Goal: Task Accomplishment & Management: Use online tool/utility

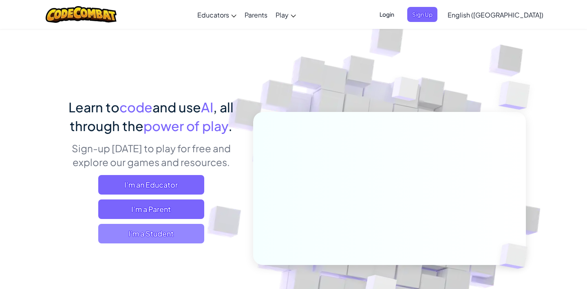
click at [161, 240] on span "I'm a Student" at bounding box center [151, 234] width 106 height 20
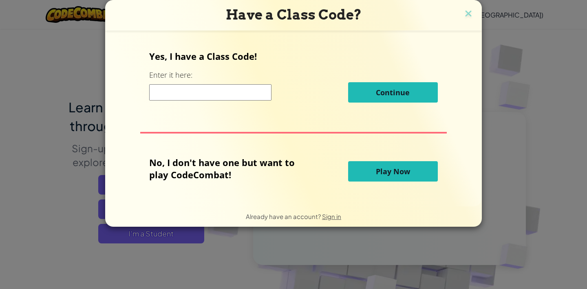
click at [191, 97] on input at bounding box center [210, 92] width 122 height 16
click at [376, 171] on span "Play Now" at bounding box center [393, 172] width 34 height 10
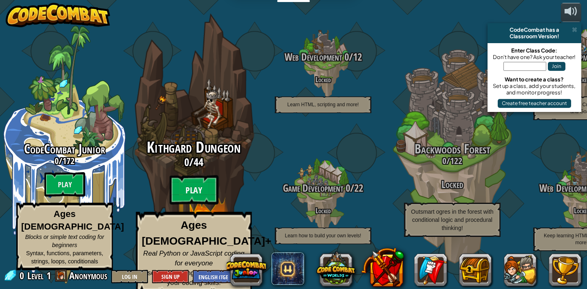
click at [202, 204] on btn "Play" at bounding box center [193, 190] width 49 height 29
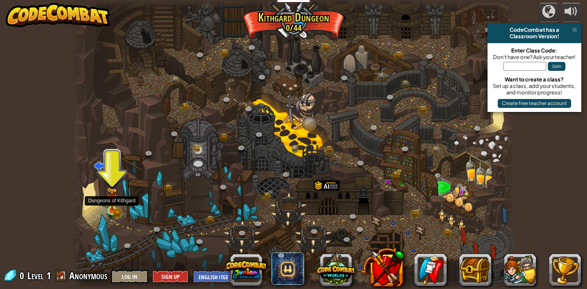
click at [110, 209] on img at bounding box center [112, 199] width 11 height 24
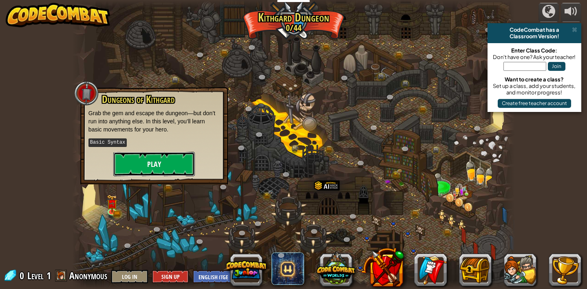
click at [161, 170] on button "Play" at bounding box center [153, 164] width 81 height 24
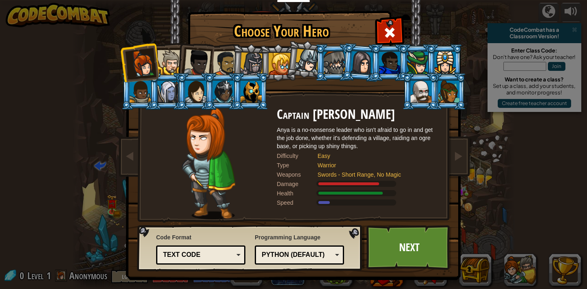
click at [169, 81] on div at bounding box center [167, 92] width 21 height 22
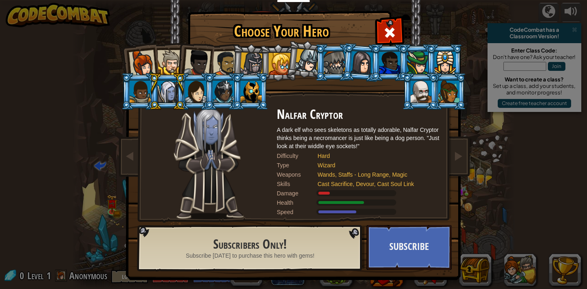
click at [169, 81] on div at bounding box center [167, 92] width 21 height 22
click at [197, 89] on div at bounding box center [195, 92] width 21 height 22
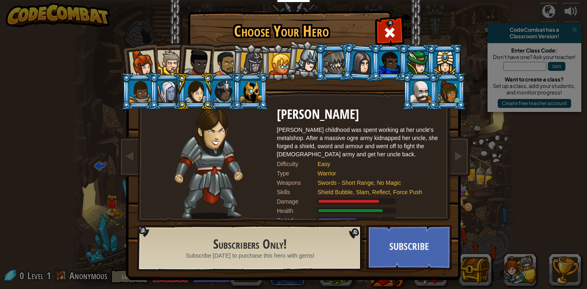
click at [239, 92] on li at bounding box center [250, 91] width 37 height 37
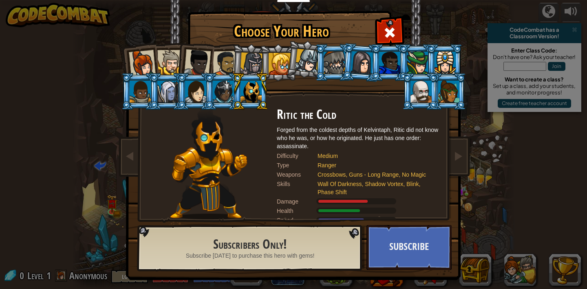
click at [427, 100] on div at bounding box center [420, 92] width 21 height 22
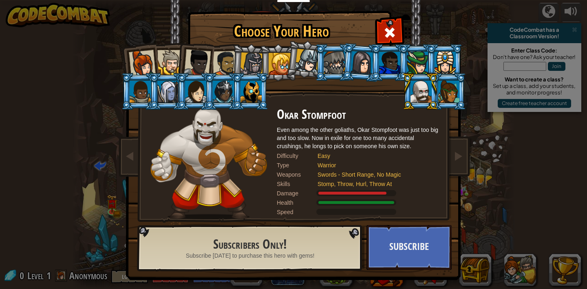
click at [150, 86] on li at bounding box center [167, 91] width 37 height 37
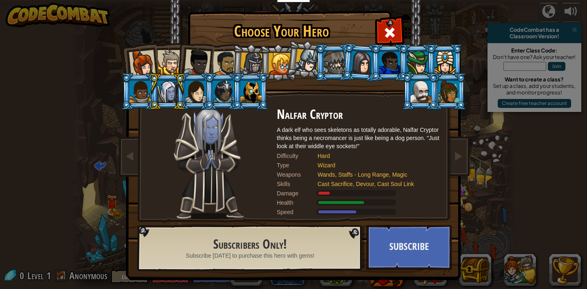
click at [136, 89] on div at bounding box center [140, 92] width 21 height 22
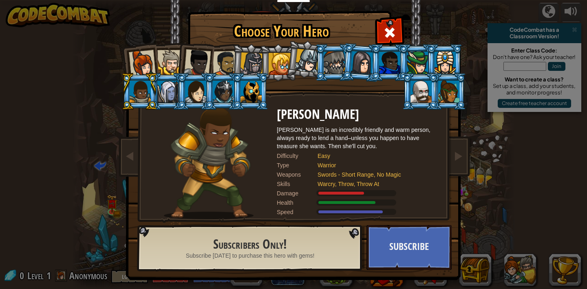
click at [165, 59] on div at bounding box center [169, 62] width 25 height 25
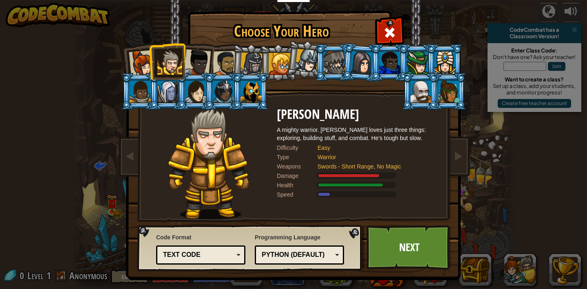
click at [145, 63] on div at bounding box center [142, 63] width 27 height 27
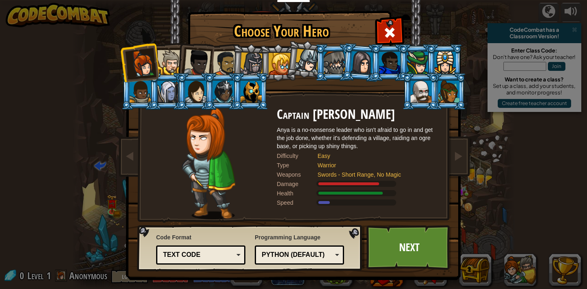
click at [229, 88] on div at bounding box center [223, 92] width 21 height 22
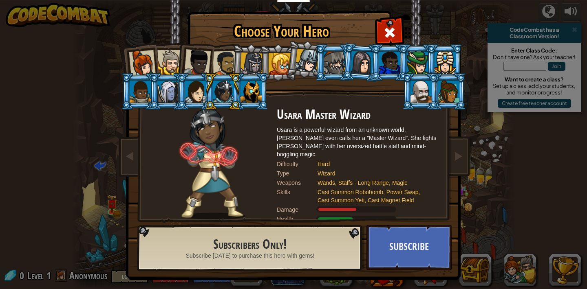
click at [204, 89] on li at bounding box center [222, 91] width 37 height 37
click at [193, 93] on div at bounding box center [195, 92] width 21 height 22
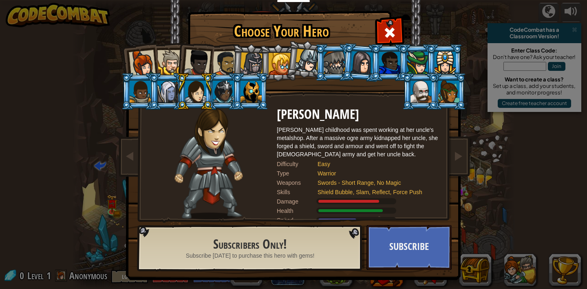
click at [160, 105] on li at bounding box center [167, 91] width 37 height 37
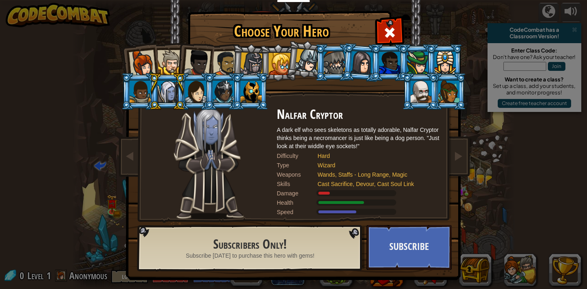
click at [249, 106] on li at bounding box center [250, 91] width 37 height 37
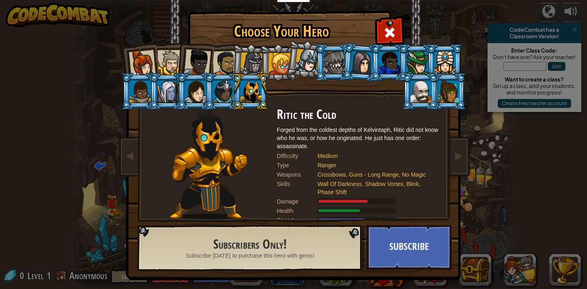
click at [250, 59] on div at bounding box center [251, 64] width 23 height 23
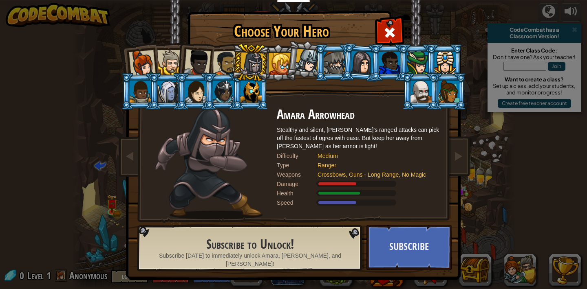
click at [231, 75] on li at bounding box center [250, 62] width 39 height 39
click at [227, 81] on div at bounding box center [223, 92] width 21 height 22
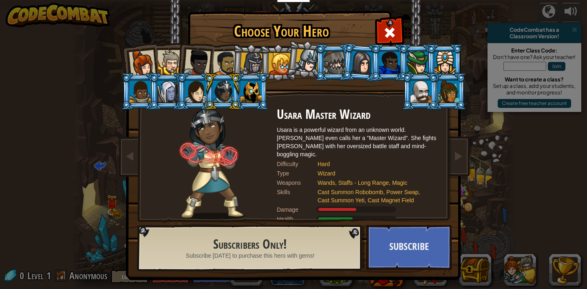
click at [172, 88] on div at bounding box center [167, 92] width 21 height 22
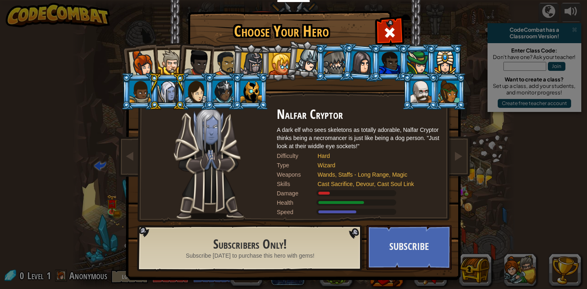
click at [205, 97] on li at bounding box center [222, 91] width 37 height 37
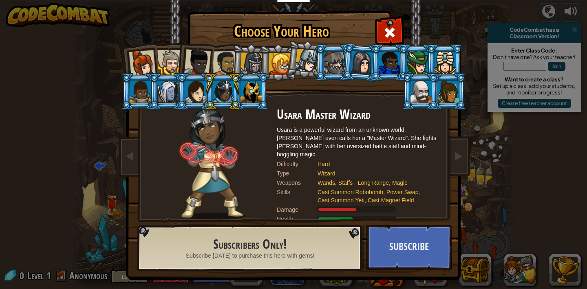
click at [232, 100] on div at bounding box center [223, 92] width 21 height 22
click at [246, 94] on div at bounding box center [250, 92] width 21 height 22
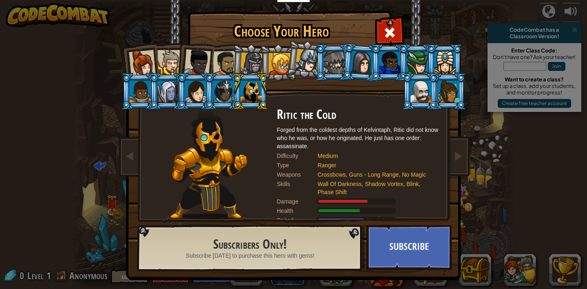
click at [135, 102] on div at bounding box center [140, 92] width 21 height 22
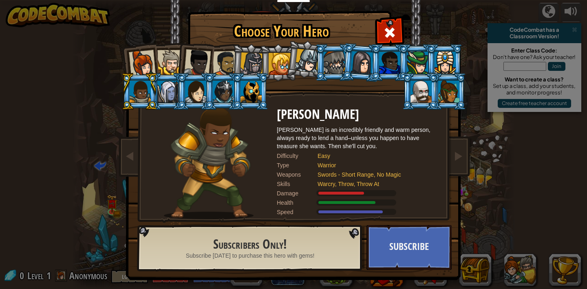
click at [425, 89] on div at bounding box center [420, 92] width 21 height 22
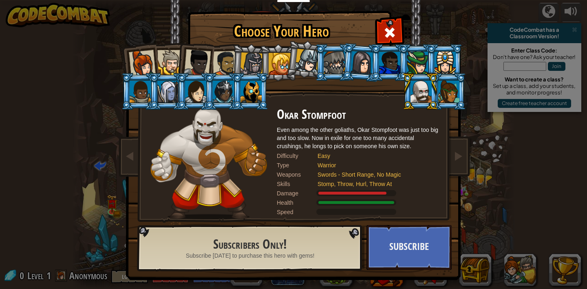
click at [449, 95] on div at bounding box center [448, 92] width 21 height 22
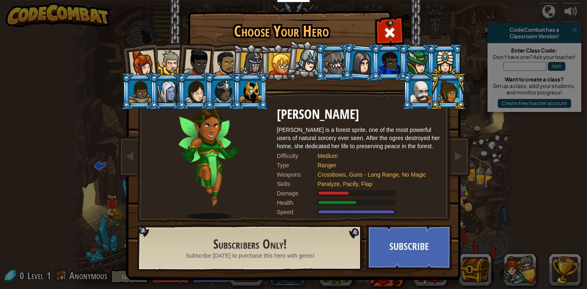
click at [424, 66] on div at bounding box center [417, 63] width 21 height 22
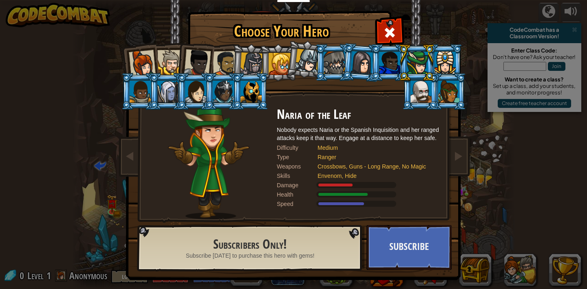
click at [381, 70] on div at bounding box center [389, 63] width 21 height 22
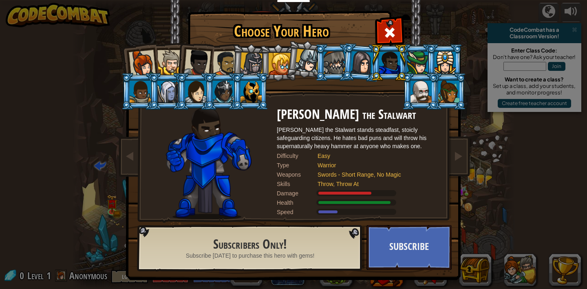
click at [421, 68] on div at bounding box center [417, 63] width 21 height 22
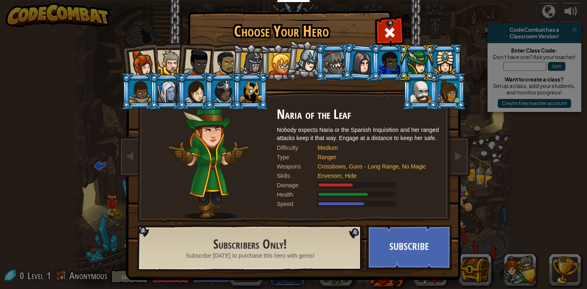
click at [346, 74] on li at bounding box center [360, 63] width 39 height 40
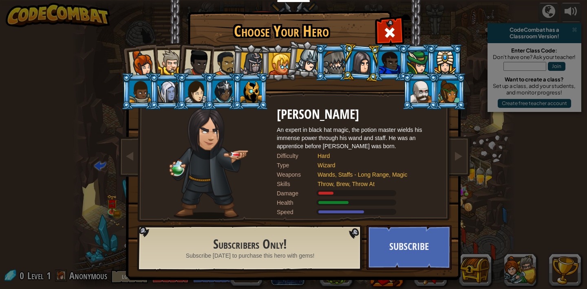
click at [378, 71] on li at bounding box center [360, 63] width 39 height 40
click at [389, 82] on div "Captain [PERSON_NAME] Anya is a no-nonsense leader who isn't afraid to go in an…" at bounding box center [294, 129] width 306 height 178
click at [393, 59] on div at bounding box center [389, 63] width 21 height 22
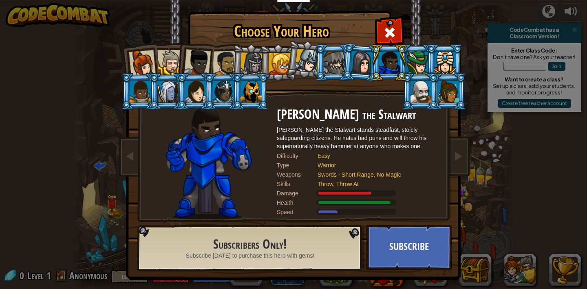
click at [322, 77] on li at bounding box center [333, 62] width 37 height 37
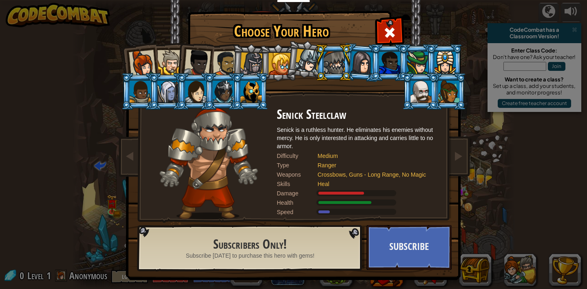
click at [280, 61] on div at bounding box center [279, 64] width 22 height 22
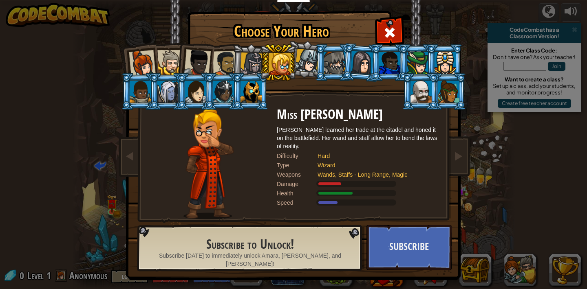
drag, startPoint x: 277, startPoint y: 66, endPoint x: 260, endPoint y: 53, distance: 21.5
click at [260, 53] on li at bounding box center [278, 62] width 37 height 37
click at [246, 59] on div at bounding box center [251, 64] width 23 height 23
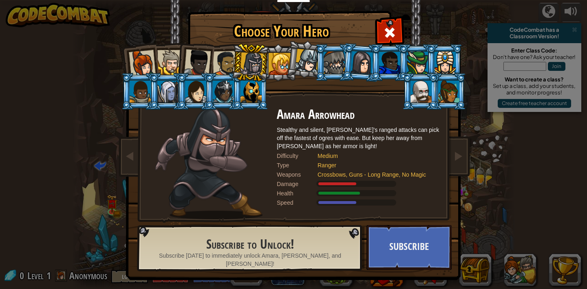
click at [198, 70] on div at bounding box center [197, 62] width 27 height 27
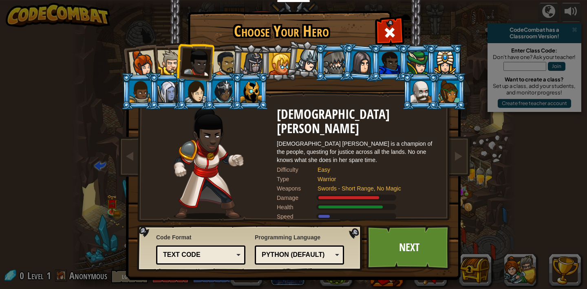
click at [159, 67] on div at bounding box center [169, 62] width 25 height 25
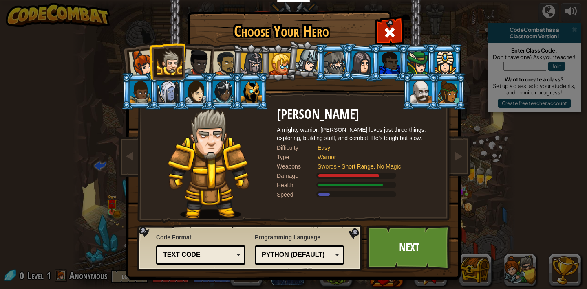
click at [145, 70] on div at bounding box center [142, 63] width 27 height 27
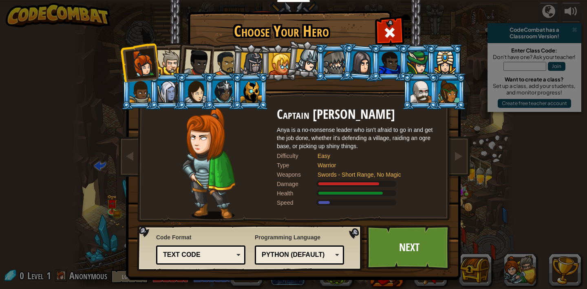
click at [211, 66] on li at bounding box center [195, 61] width 40 height 40
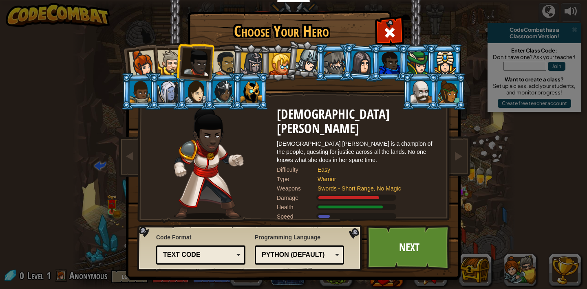
click at [229, 77] on li at bounding box center [222, 91] width 37 height 37
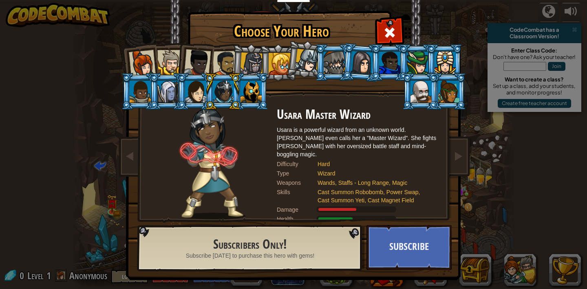
click at [218, 73] on li at bounding box center [222, 91] width 37 height 37
click at [222, 66] on div at bounding box center [225, 63] width 25 height 25
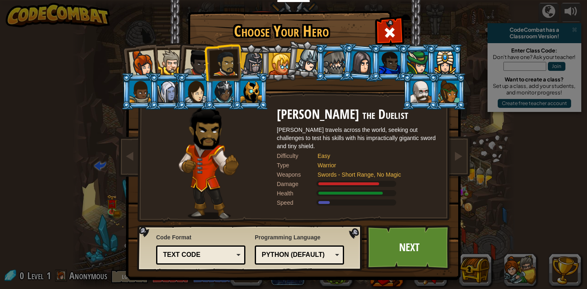
click at [187, 54] on div at bounding box center [197, 62] width 27 height 27
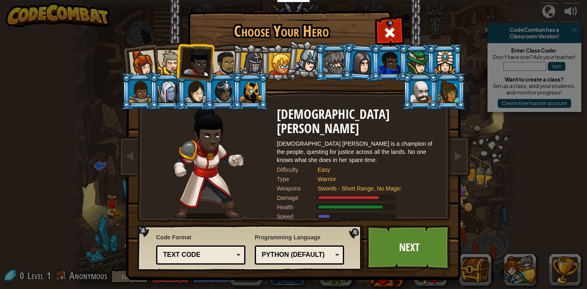
click at [154, 62] on div at bounding box center [142, 63] width 27 height 27
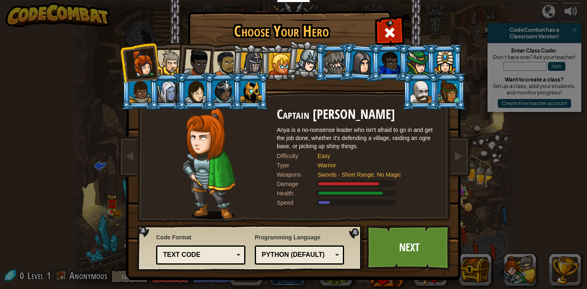
click at [165, 63] on div at bounding box center [169, 62] width 25 height 25
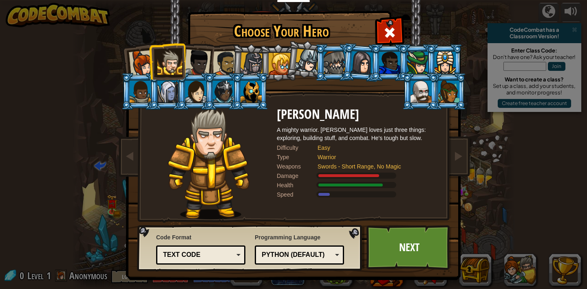
click at [198, 69] on div at bounding box center [197, 62] width 27 height 27
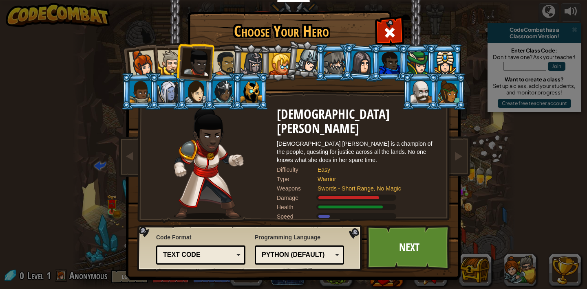
click at [171, 64] on div at bounding box center [169, 62] width 25 height 25
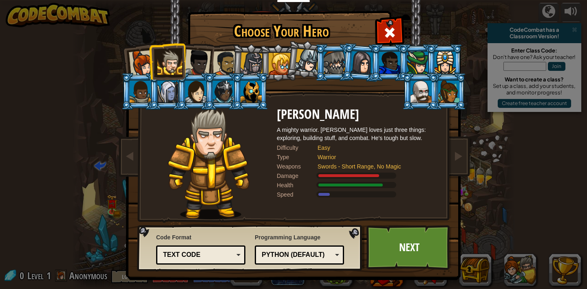
click at [125, 57] on li at bounding box center [139, 62] width 40 height 40
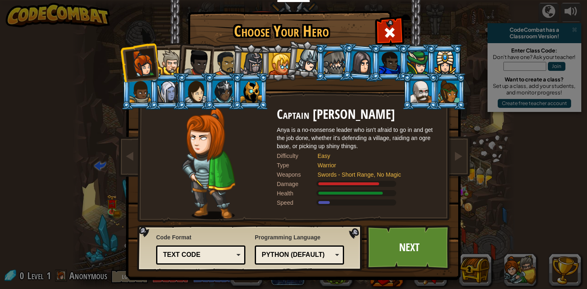
click at [161, 68] on div at bounding box center [169, 62] width 25 height 25
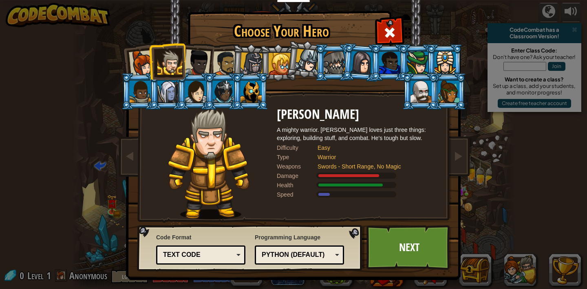
click at [202, 68] on div at bounding box center [197, 62] width 27 height 27
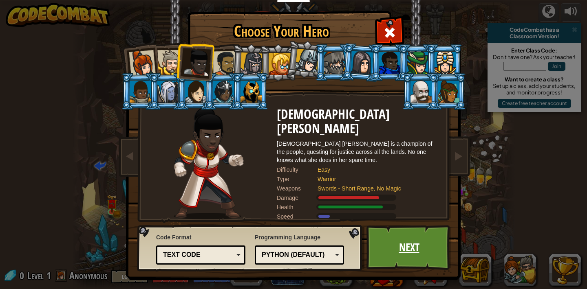
click at [405, 255] on link "Next" at bounding box center [408, 247] width 85 height 45
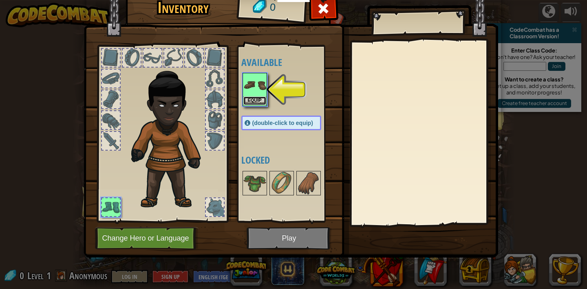
click at [254, 101] on button "Equip" at bounding box center [254, 101] width 23 height 9
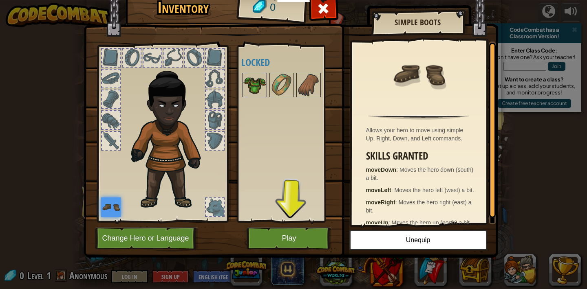
click at [257, 82] on img at bounding box center [254, 85] width 23 height 23
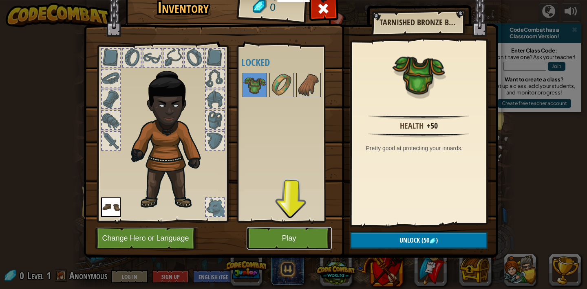
click at [290, 237] on button "Play" at bounding box center [288, 238] width 85 height 22
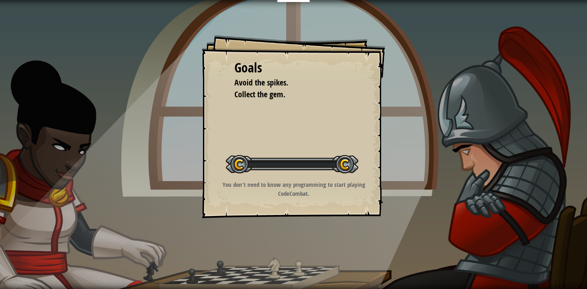
click at [290, 237] on div "Goals Avoid the spikes. Collect the gem. Start Level Error loading from server.…" at bounding box center [293, 144] width 587 height 289
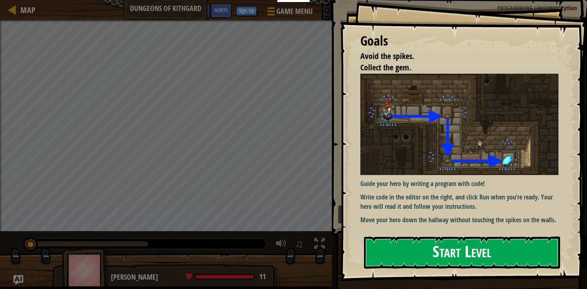
click at [438, 258] on button "Start Level" at bounding box center [462, 253] width 196 height 32
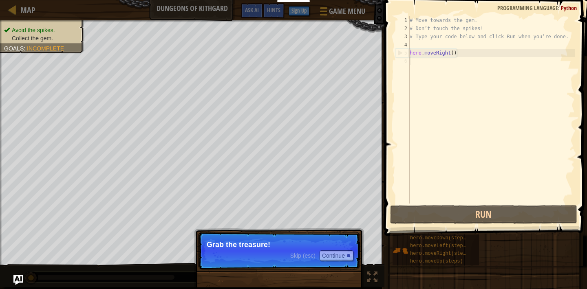
click at [308, 262] on p "Skip (esc) Continue Grab the treasure!" at bounding box center [279, 250] width 162 height 37
click at [332, 256] on button "Continue" at bounding box center [336, 256] width 34 height 11
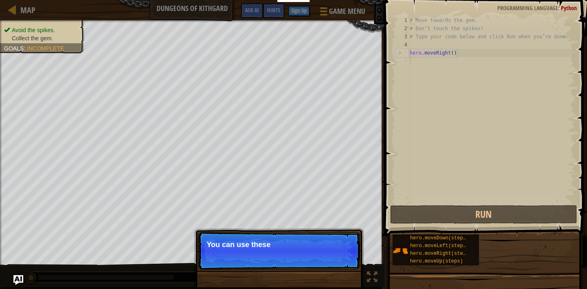
click at [332, 256] on p "Skip (esc) Continue You can use these" at bounding box center [279, 250] width 162 height 37
click at [333, 256] on button "Continue" at bounding box center [336, 256] width 34 height 11
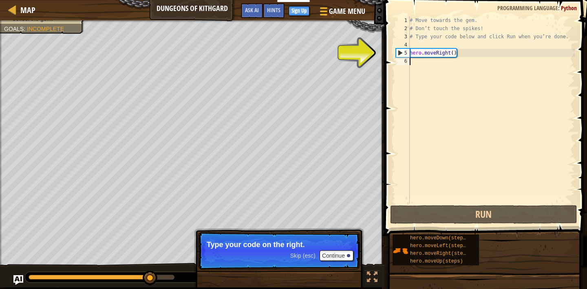
click at [405, 58] on div "6" at bounding box center [403, 61] width 14 height 8
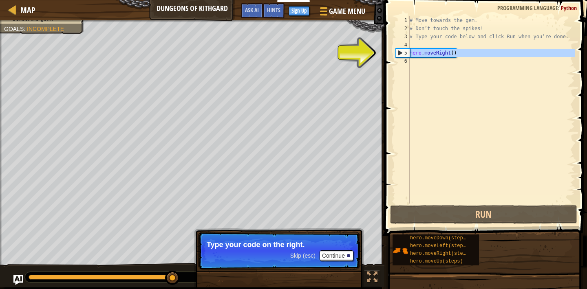
click at [400, 54] on div "5" at bounding box center [402, 53] width 13 height 8
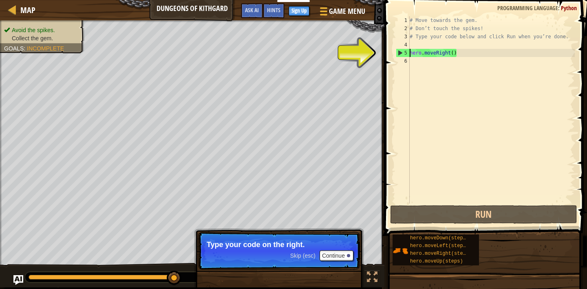
click at [398, 53] on div "5" at bounding box center [402, 53] width 13 height 8
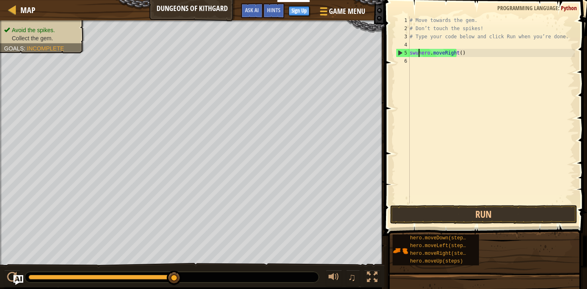
scroll to position [4, 0]
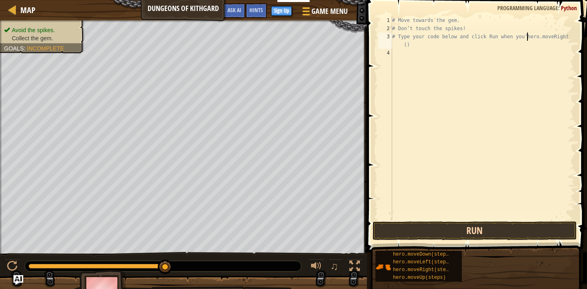
type textarea "# Type your code below and click Run when you’hero.moveRight()"
click at [480, 231] on button "Run" at bounding box center [474, 231] width 204 height 19
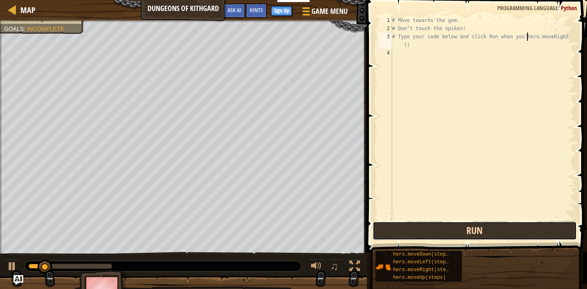
click at [480, 231] on button "Run" at bounding box center [474, 231] width 204 height 19
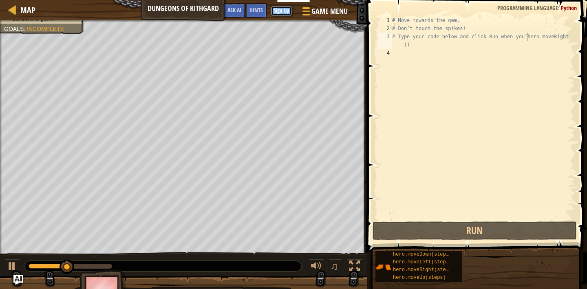
click at [278, 13] on button "Sign Up" at bounding box center [281, 11] width 21 height 10
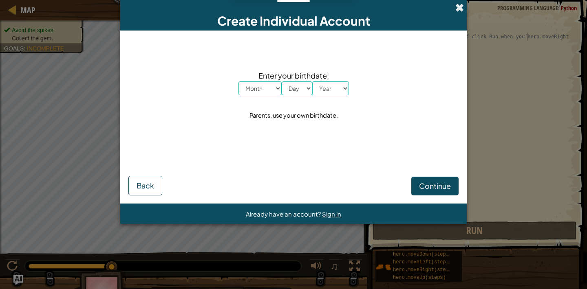
click at [457, 10] on span at bounding box center [459, 7] width 9 height 9
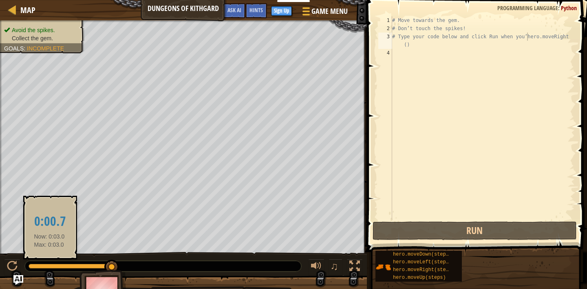
drag, startPoint x: 111, startPoint y: 270, endPoint x: 49, endPoint y: 264, distance: 62.2
click at [49, 264] on div "Avoid the spikes. Collect the gem. Goals : Incomplete ♫ [PERSON_NAME] 11 x: 6 y…" at bounding box center [293, 164] width 587 height 289
click at [49, 264] on div at bounding box center [71, 266] width 84 height 5
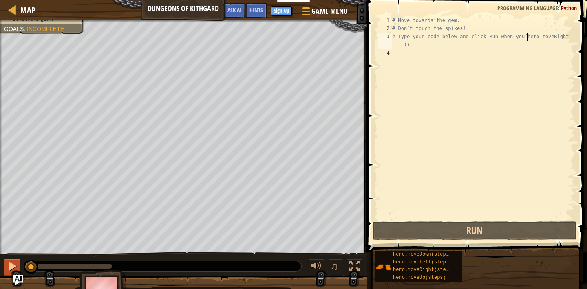
drag, startPoint x: 49, startPoint y: 264, endPoint x: 18, endPoint y: 269, distance: 31.7
click at [14, 268] on div at bounding box center [12, 266] width 11 height 11
click at [12, 16] on div "Map Dungeons of Kithgard Game Menu Done Sign Up Hints Ask AI" at bounding box center [183, 10] width 367 height 20
click at [17, 13] on div at bounding box center [12, 9] width 10 height 10
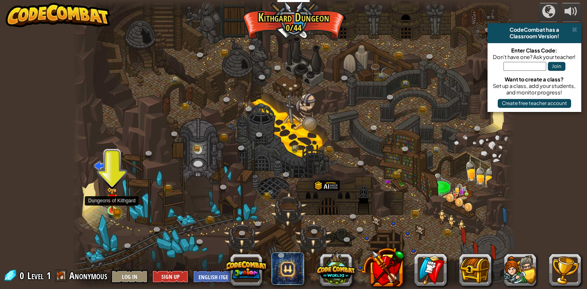
click at [112, 210] on img at bounding box center [112, 199] width 11 height 24
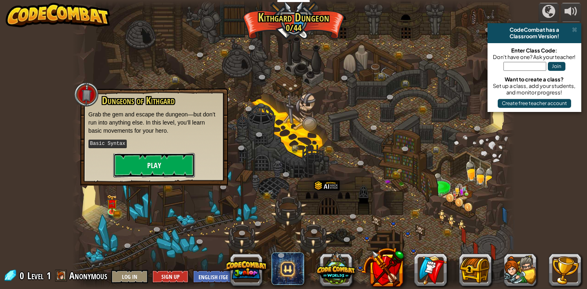
click at [150, 172] on button "Play" at bounding box center [153, 165] width 81 height 24
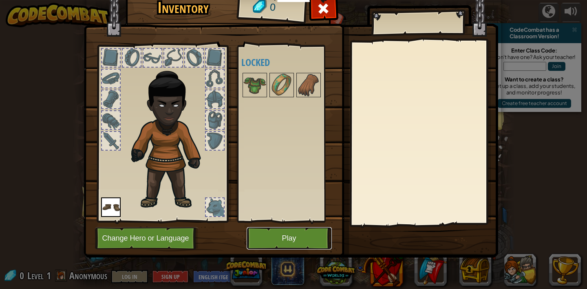
click at [298, 233] on button "Play" at bounding box center [288, 238] width 85 height 22
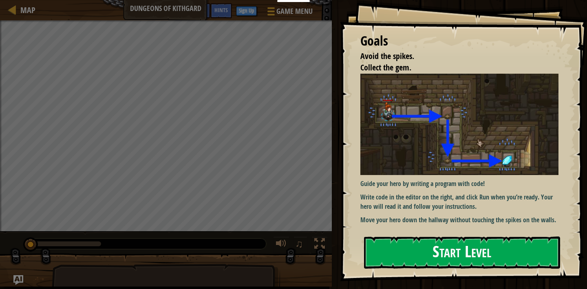
click at [446, 239] on button "Start Level" at bounding box center [462, 253] width 196 height 32
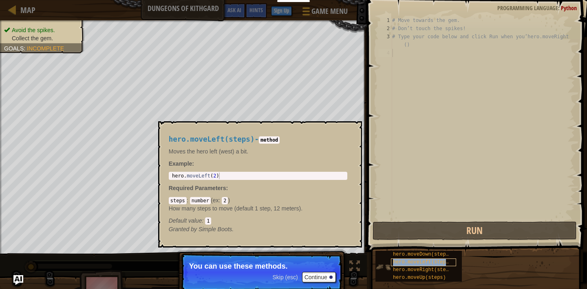
click at [432, 264] on span "hero.moveLeft(steps)" at bounding box center [422, 263] width 59 height 6
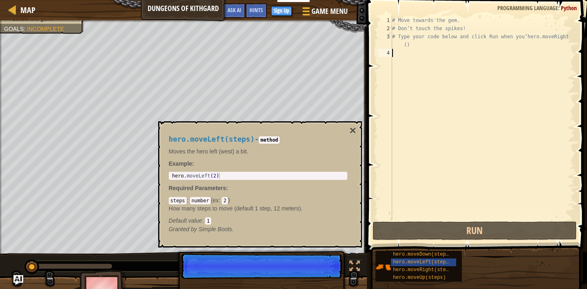
scroll to position [4, 0]
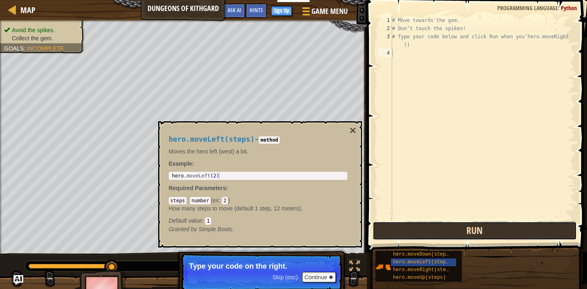
click at [472, 239] on button "Run" at bounding box center [474, 231] width 204 height 19
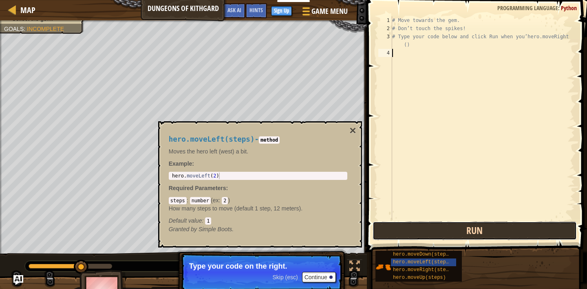
click at [472, 239] on button "Run" at bounding box center [474, 231] width 204 height 19
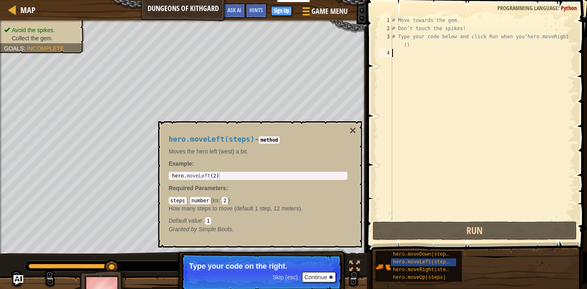
type textarea "hero.moveLeft(2)"
click at [294, 176] on div "hero . moveLeft ( 2 )" at bounding box center [257, 183] width 175 height 20
click button "×" at bounding box center [352, 130] width 7 height 11
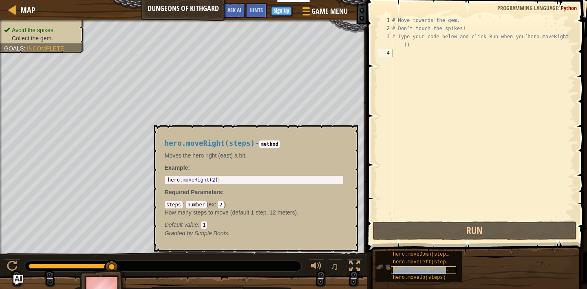
click at [405, 266] on div "hero.moveRight(steps)" at bounding box center [423, 270] width 65 height 8
click at [415, 257] on span "hero.moveDown(steps)" at bounding box center [422, 255] width 59 height 6
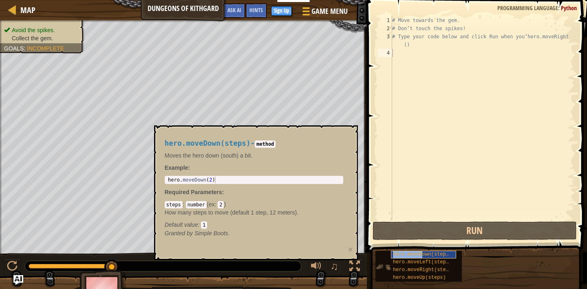
click at [422, 256] on span "hero.moveDown(steps)" at bounding box center [422, 255] width 59 height 6
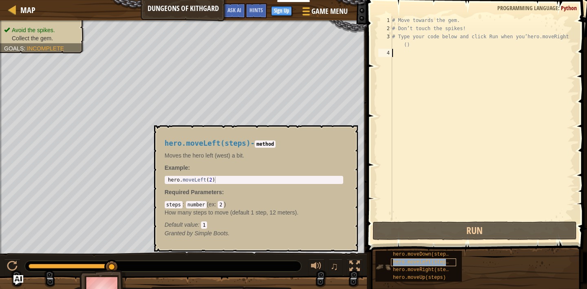
click at [428, 264] on span "hero.moveLeft(steps)" at bounding box center [422, 263] width 59 height 6
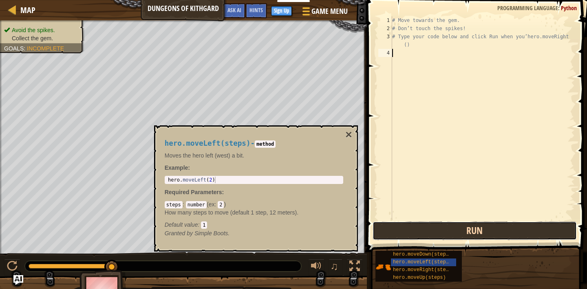
click at [483, 231] on button "Run" at bounding box center [474, 231] width 204 height 19
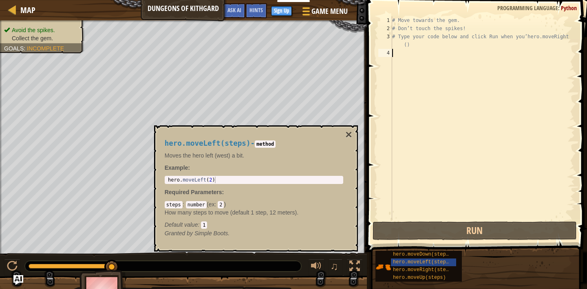
click at [277, 166] on p "Example :" at bounding box center [254, 168] width 178 height 8
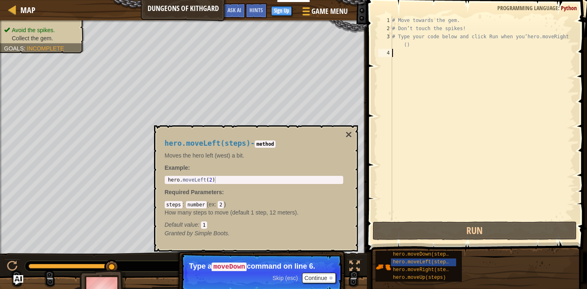
type textarea "# Type your code below and click Run when you’hero.moveRight("
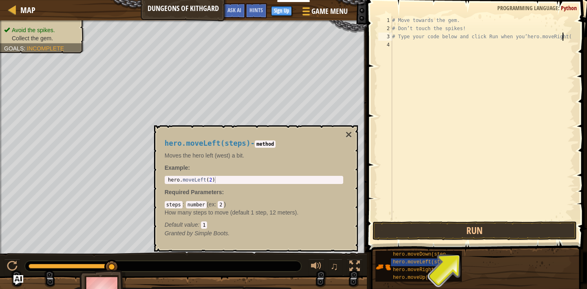
click at [221, 206] on code "2" at bounding box center [221, 204] width 6 height 7
click at [226, 206] on div "steps : number ( ex : 2 ) How many steps to move (default 1 step, 12 meters). D…" at bounding box center [254, 214] width 178 height 29
click at [471, 231] on button "Run" at bounding box center [474, 231] width 204 height 19
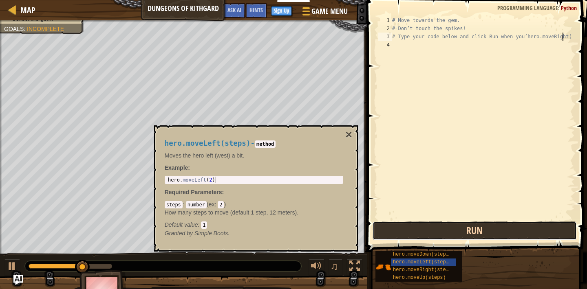
click at [471, 231] on button "Run" at bounding box center [474, 231] width 204 height 19
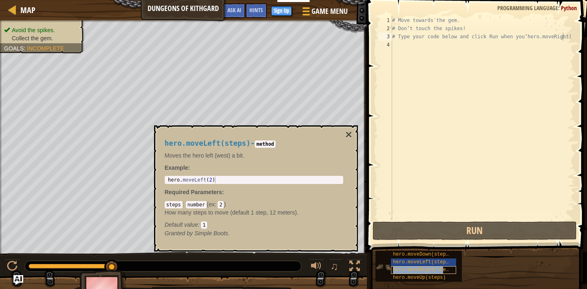
click at [442, 268] on span "hero.moveRight(steps)" at bounding box center [424, 270] width 62 height 6
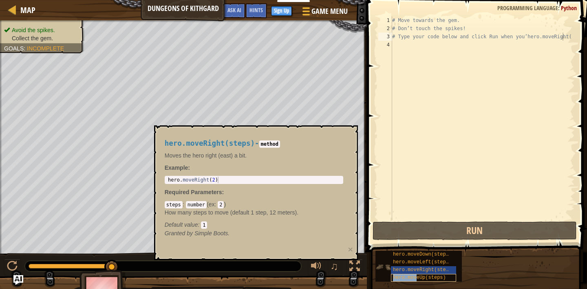
click at [416, 278] on span "hero.moveUp(steps)" at bounding box center [419, 278] width 53 height 6
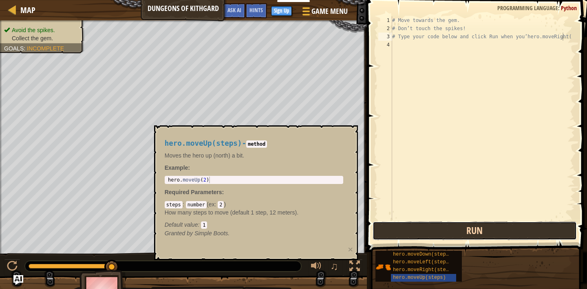
click at [457, 237] on button "Run" at bounding box center [474, 231] width 204 height 19
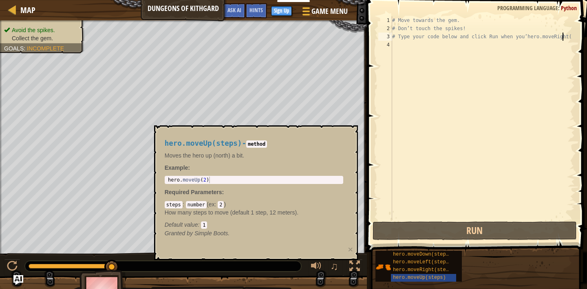
type textarea "hero.moveUp(2)"
drag, startPoint x: 168, startPoint y: 180, endPoint x: 212, endPoint y: 181, distance: 43.6
click at [212, 181] on div "hero . moveUp ( 2 )" at bounding box center [253, 187] width 175 height 20
click at [203, 180] on div "hero . moveUp ( 2 )" at bounding box center [253, 187] width 175 height 20
click at [400, 47] on div "# Move towards the gem. # Don’t touch the spikes! # Type your code below and cl…" at bounding box center [482, 126] width 184 height 220
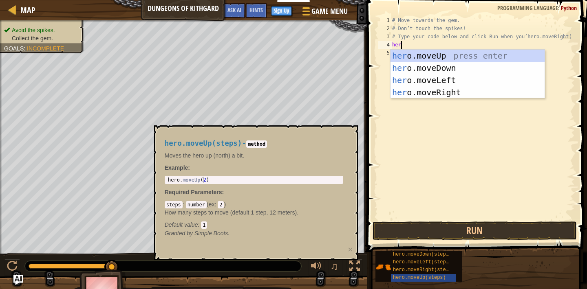
type textarea "heroi"
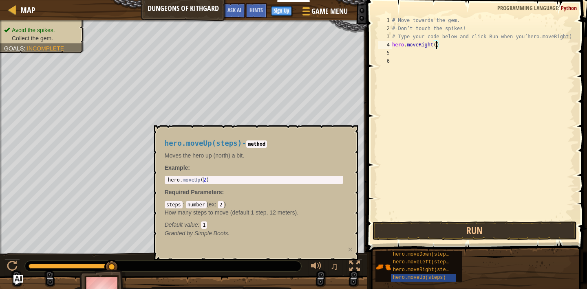
click at [435, 48] on div "# Move towards the gem. # Don’t touch the spikes! # Type your code below and cl…" at bounding box center [482, 126] width 184 height 220
type textarea "hero.moveRight(2)"
click at [557, 224] on button "Run" at bounding box center [474, 231] width 204 height 19
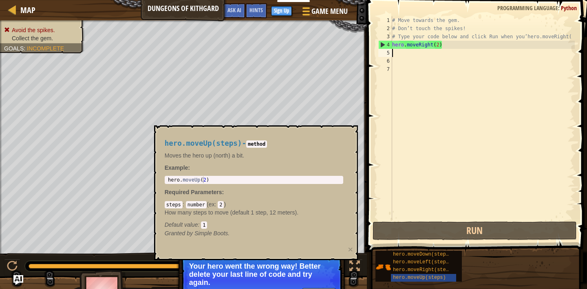
click at [438, 277] on span "hero.moveUp(steps)" at bounding box center [419, 278] width 53 height 6
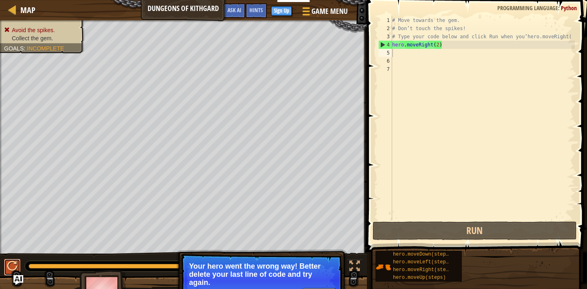
click at [16, 263] on div at bounding box center [12, 266] width 11 height 11
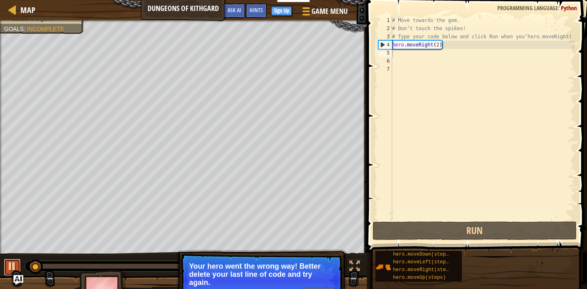
click at [16, 263] on div at bounding box center [12, 266] width 11 height 11
click at [12, 265] on div at bounding box center [12, 266] width 11 height 11
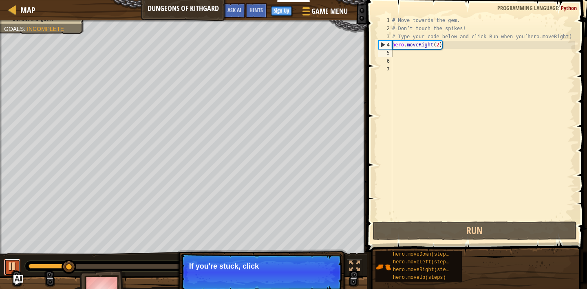
click at [16, 266] on div at bounding box center [12, 266] width 11 height 11
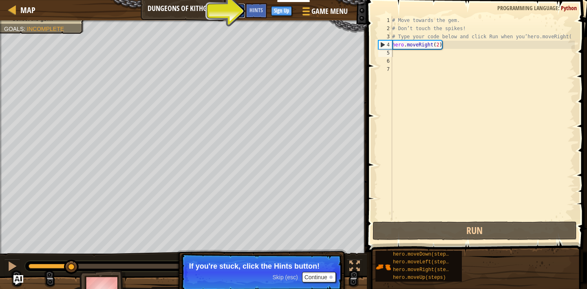
click at [230, 17] on button "Ask AI" at bounding box center [234, 10] width 22 height 15
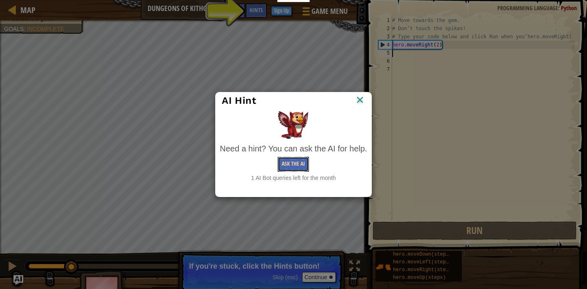
click at [297, 163] on button "Ask the AI" at bounding box center [292, 164] width 31 height 15
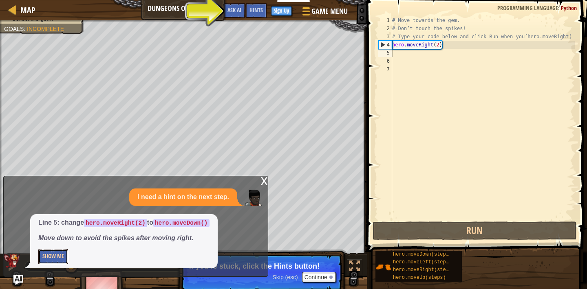
click at [57, 260] on button "Show Me" at bounding box center [53, 256] width 30 height 15
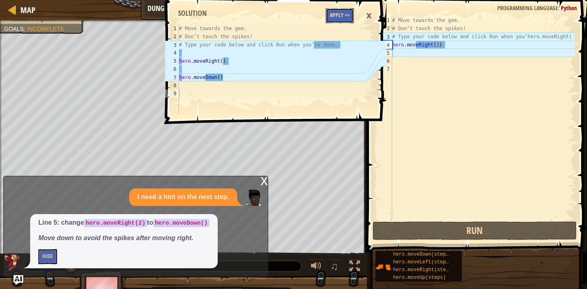
click at [345, 9] on button "Apply =>" at bounding box center [340, 15] width 28 height 15
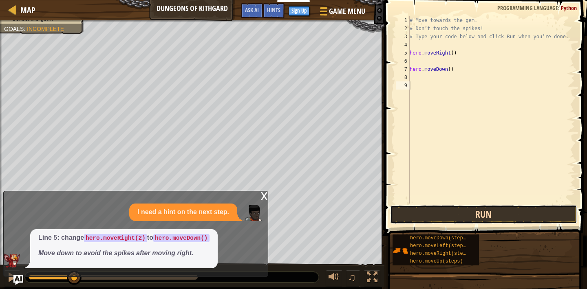
click at [420, 218] on button "Run" at bounding box center [483, 214] width 187 height 19
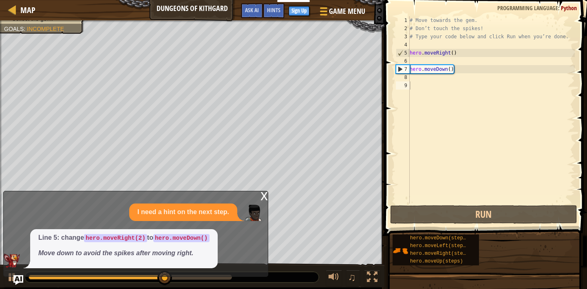
click at [264, 194] on div "x" at bounding box center [263, 195] width 7 height 8
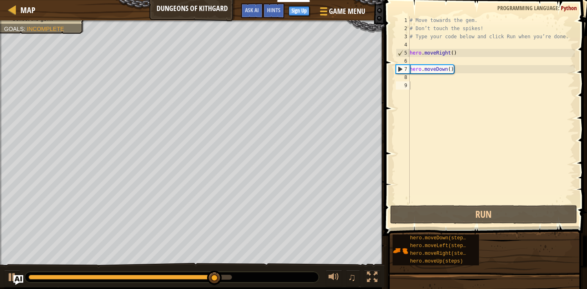
click at [429, 84] on div "# Move towards the gem. # Don’t touch the spikes! # Type your code below and cl…" at bounding box center [491, 118] width 167 height 204
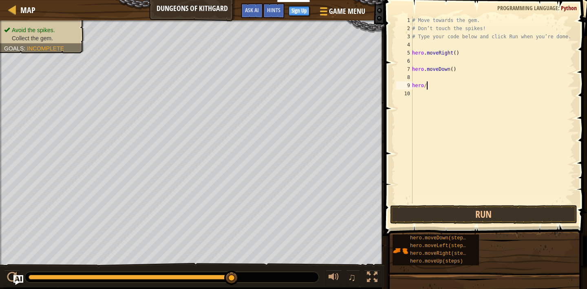
scroll to position [4, 1]
type textarea "hero."
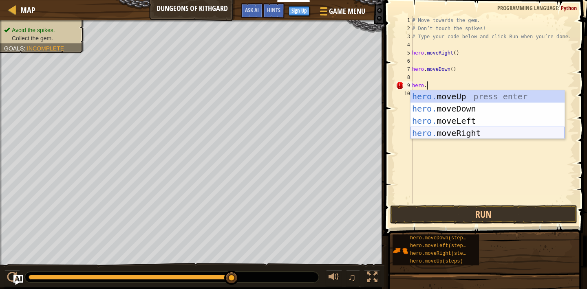
click at [501, 130] on div "hero. moveUp press enter hero. moveDown press enter hero. moveLeft press enter …" at bounding box center [487, 126] width 154 height 73
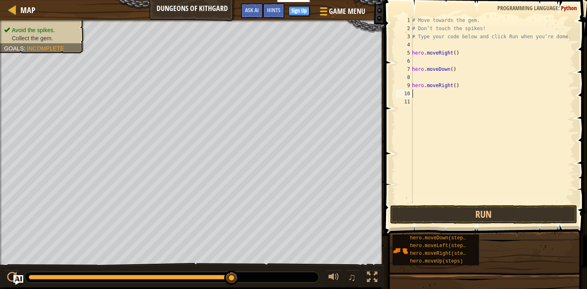
scroll to position [4, 0]
click at [496, 214] on button "Run" at bounding box center [483, 214] width 187 height 19
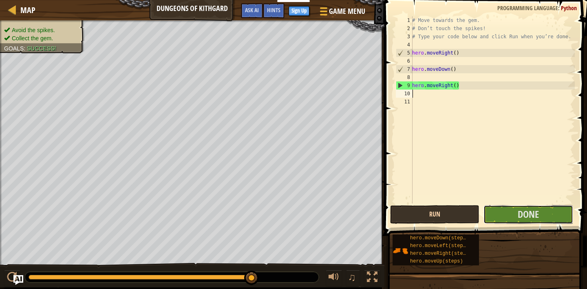
click at [496, 214] on button "Done" at bounding box center [527, 214] width 89 height 19
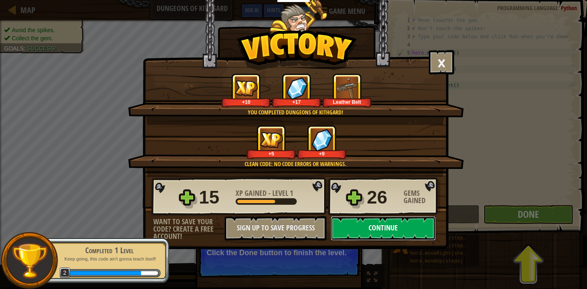
click at [405, 232] on button "Continue" at bounding box center [382, 228] width 105 height 24
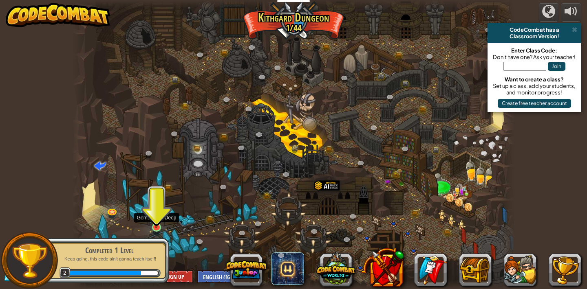
click at [158, 226] on img at bounding box center [156, 215] width 11 height 25
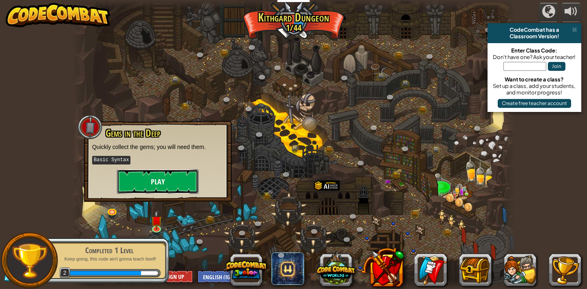
click at [169, 187] on button "Play" at bounding box center [157, 181] width 81 height 24
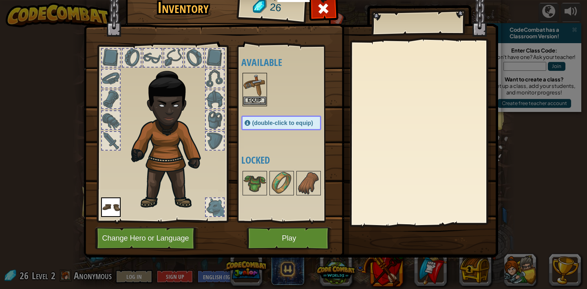
click at [255, 106] on div "Equip" at bounding box center [254, 89] width 24 height 33
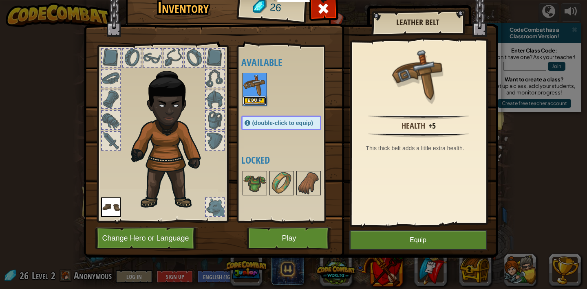
click at [255, 105] on button "Equip" at bounding box center [254, 101] width 23 height 9
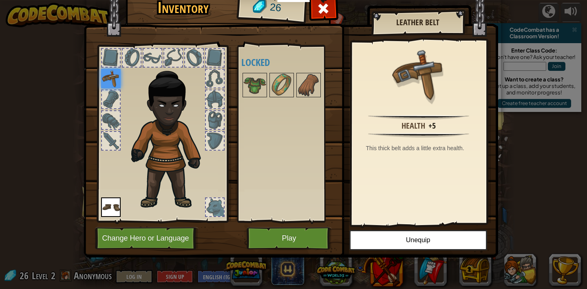
click at [378, 251] on img at bounding box center [291, 110] width 414 height 296
click at [383, 248] on button "Unequip" at bounding box center [418, 240] width 138 height 20
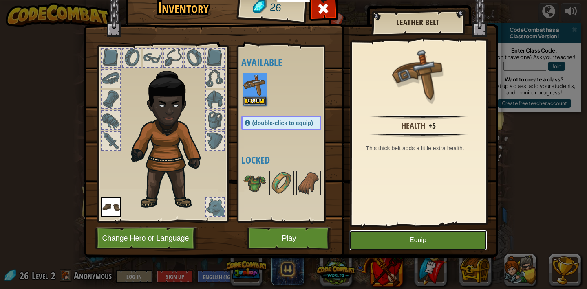
click at [378, 244] on button "Equip" at bounding box center [418, 240] width 138 height 20
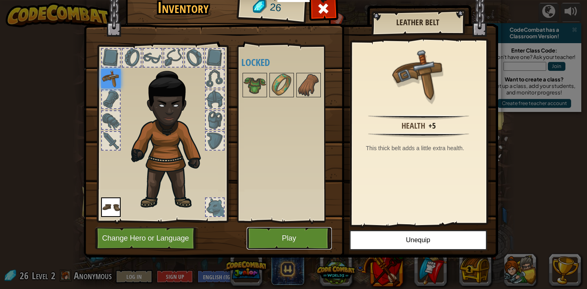
click at [291, 232] on button "Play" at bounding box center [288, 238] width 85 height 22
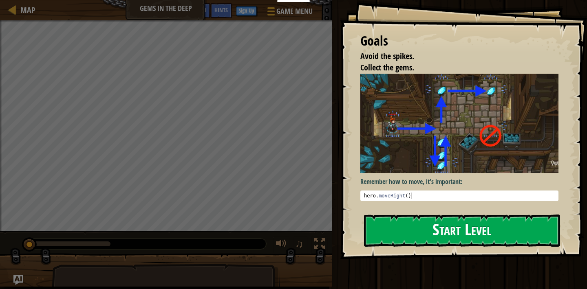
click at [434, 240] on button "Start Level" at bounding box center [462, 231] width 196 height 32
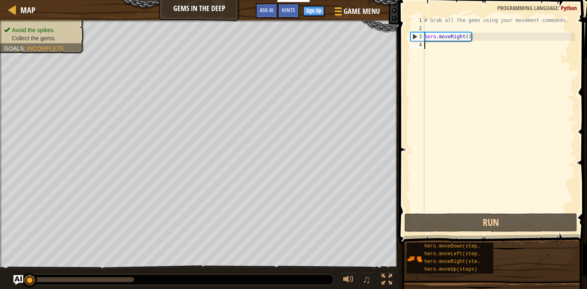
click at [472, 68] on div "# Grab all the gems using your movement commands. hero . moveRight ( )" at bounding box center [498, 122] width 152 height 212
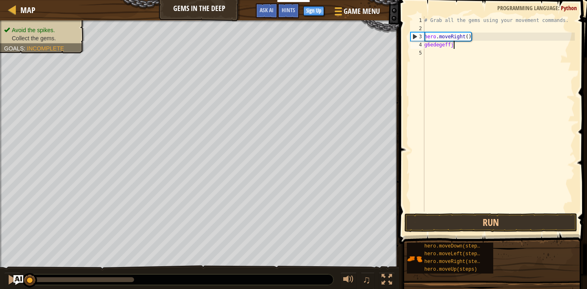
type textarea "g6edegeffjf"
type textarea "f"
type textarea "g"
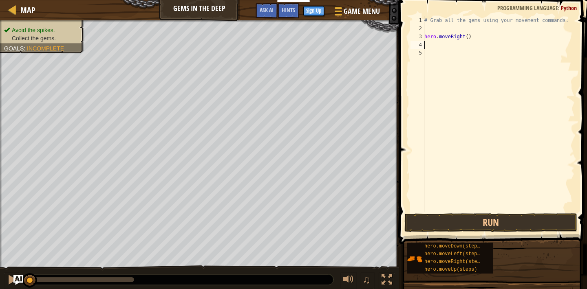
click at [433, 61] on div "# Grab all the gems using your movement commands. hero . moveRight ( )" at bounding box center [498, 122] width 152 height 212
type textarea "e"
type textarea "h"
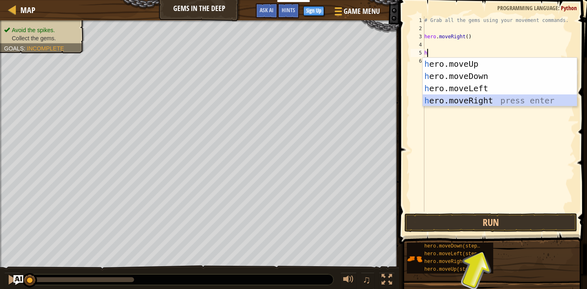
click at [492, 99] on div "h ero.moveUp press enter h ero.moveDown press enter h ero.moveLeft press enter …" at bounding box center [499, 94] width 154 height 73
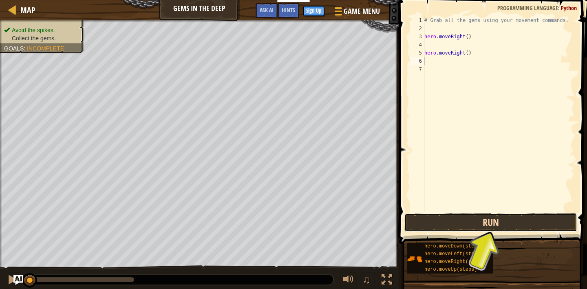
click at [508, 227] on button "Run" at bounding box center [490, 222] width 173 height 19
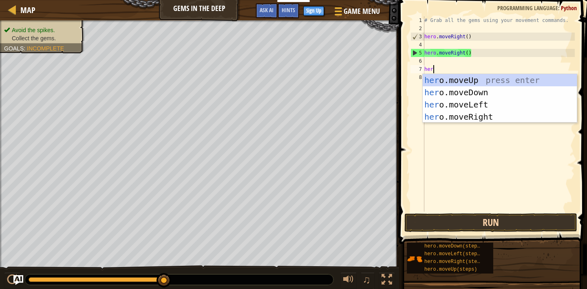
type textarea "hero"
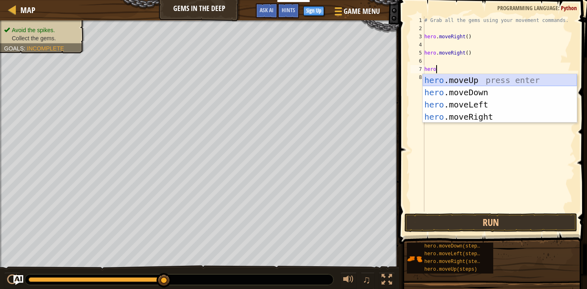
click at [528, 80] on div "hero .moveUp press enter hero .moveDown press enter hero .moveLeft press enter …" at bounding box center [499, 110] width 154 height 73
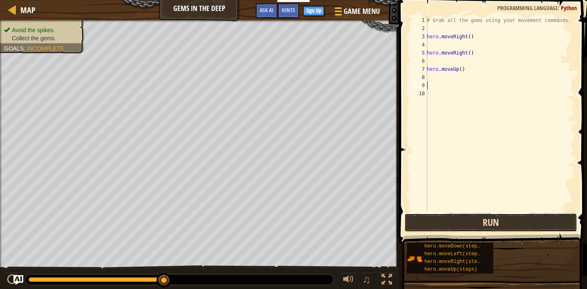
click at [555, 223] on button "Run" at bounding box center [490, 222] width 173 height 19
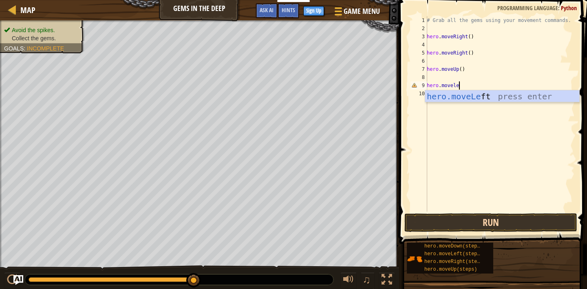
scroll to position [4, 2]
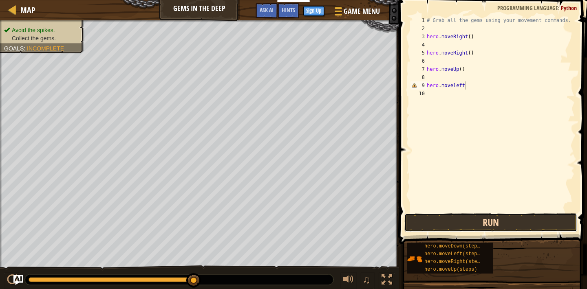
click at [561, 221] on button "Run" at bounding box center [490, 222] width 173 height 19
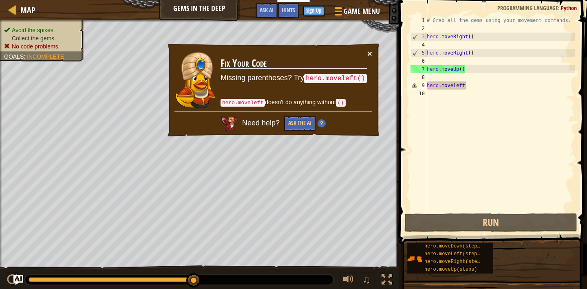
click at [370, 53] on button "×" at bounding box center [369, 53] width 5 height 9
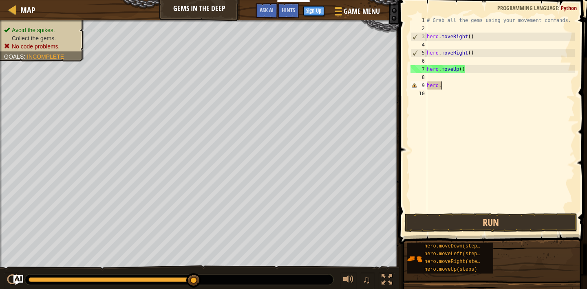
scroll to position [4, 0]
type textarea "h"
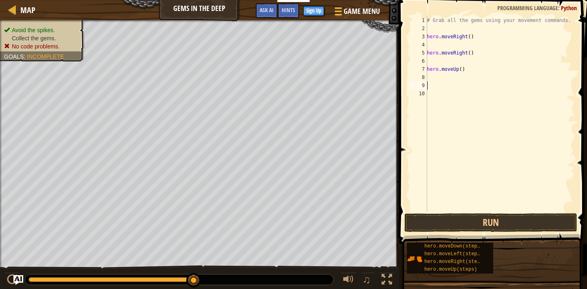
type textarea "h"
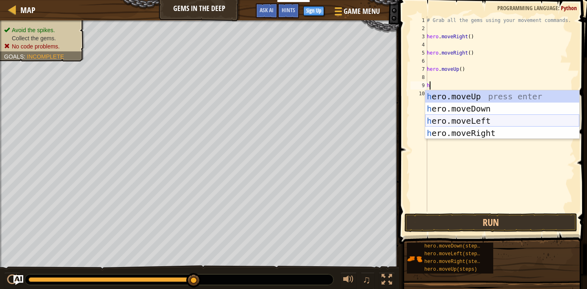
click at [525, 120] on div "h ero.moveUp press enter h ero.moveDown press enter h ero.moveLeft press enter …" at bounding box center [502, 126] width 154 height 73
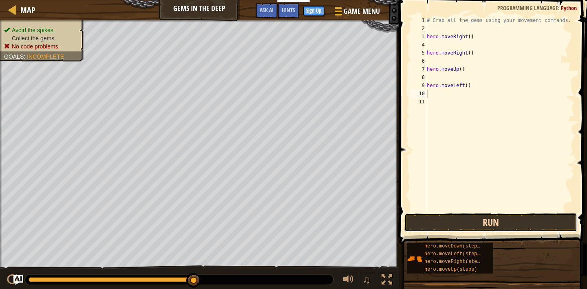
click at [506, 231] on button "Run" at bounding box center [490, 222] width 173 height 19
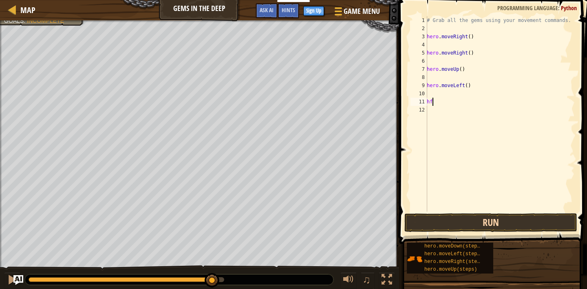
type textarea "h"
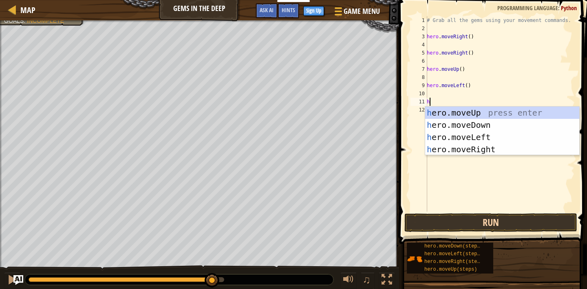
type textarea "he"
click at [530, 124] on div "he ro.moveUp press enter he ro.moveDown press enter he ro.moveLeft press enter …" at bounding box center [502, 143] width 154 height 73
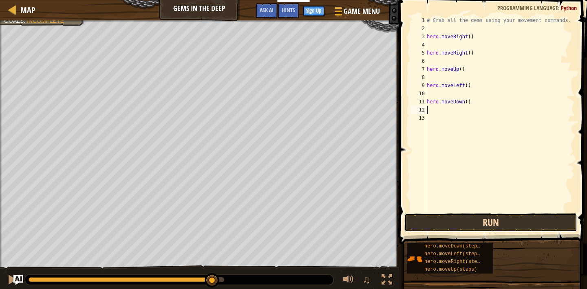
click at [507, 225] on button "Run" at bounding box center [490, 222] width 173 height 19
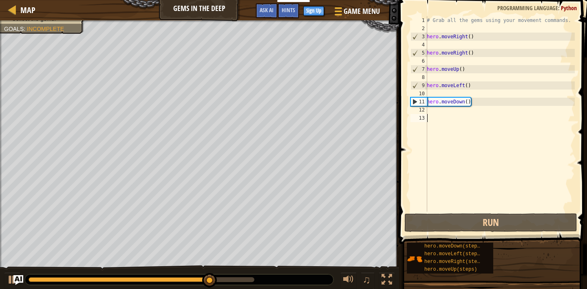
click at [491, 125] on div "# Grab all the gems using your movement commands. hero . moveRight ( ) hero . m…" at bounding box center [500, 122] width 150 height 212
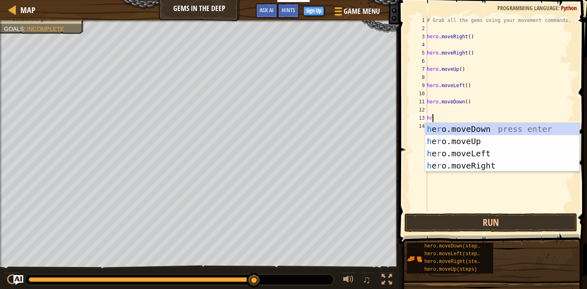
type textarea "h"
click at [521, 128] on div "h ero.moveDown press enter h ero.moveUp press enter h ero.moveLeft press enter …" at bounding box center [502, 159] width 154 height 73
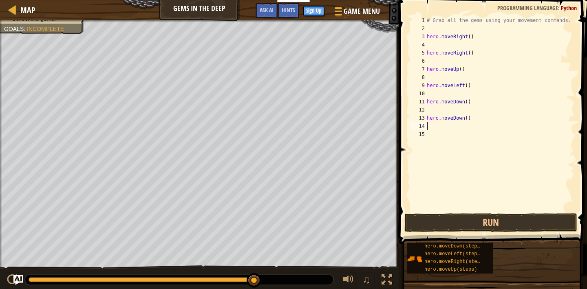
drag, startPoint x: 521, startPoint y: 128, endPoint x: 517, endPoint y: 136, distance: 8.0
click at [520, 130] on div "# Grab all the gems using your movement commands. hero . moveRight ( ) hero . m…" at bounding box center [500, 122] width 150 height 212
click at [484, 220] on button "Run" at bounding box center [490, 222] width 173 height 19
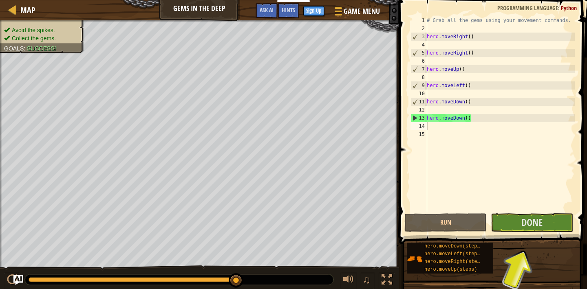
click at [541, 221] on span "Done" at bounding box center [531, 222] width 21 height 13
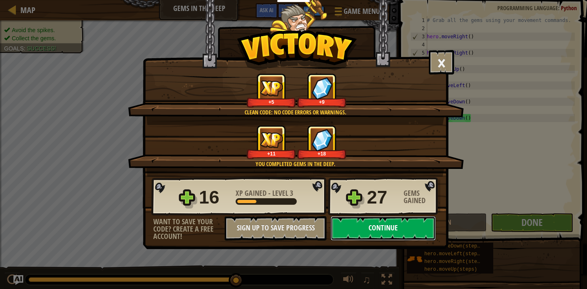
click at [430, 218] on button "Continue" at bounding box center [382, 228] width 105 height 24
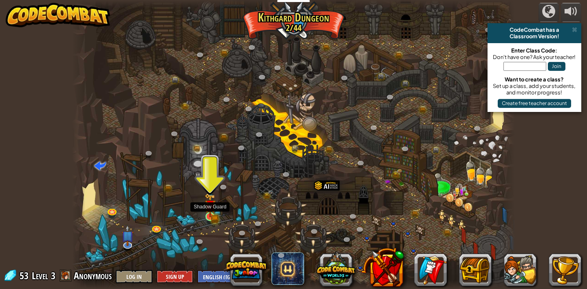
click at [213, 214] on img at bounding box center [210, 206] width 11 height 24
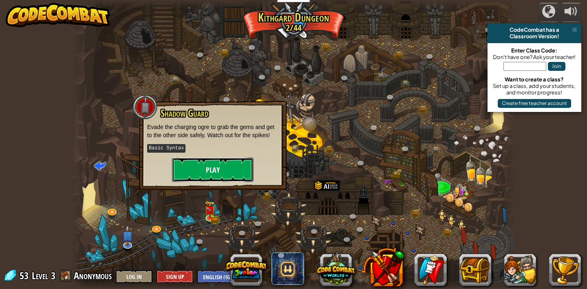
click at [226, 171] on button "Play" at bounding box center [212, 170] width 81 height 24
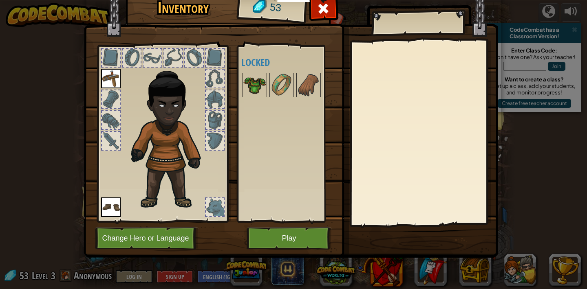
click at [256, 96] on img at bounding box center [254, 85] width 23 height 23
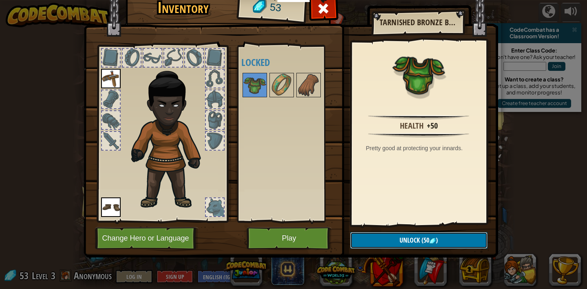
click at [389, 240] on button "Unlock (50 )" at bounding box center [418, 240] width 137 height 17
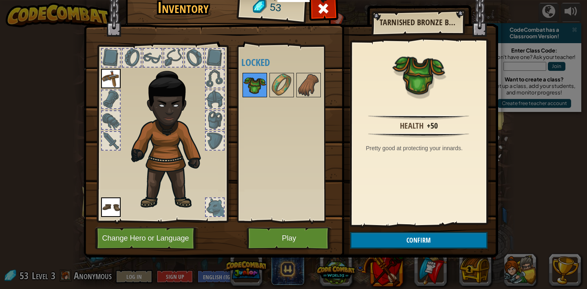
click at [248, 77] on img at bounding box center [254, 85] width 23 height 23
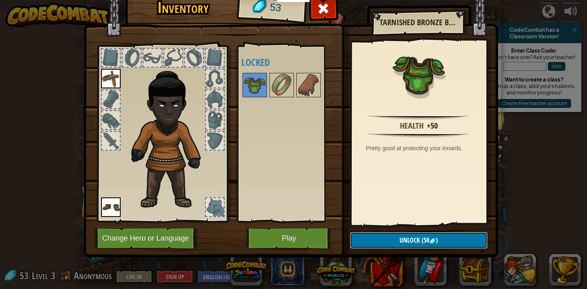
click at [467, 242] on button "Unlock (50 )" at bounding box center [418, 240] width 137 height 17
click at [467, 242] on button "Confirm" at bounding box center [418, 240] width 137 height 17
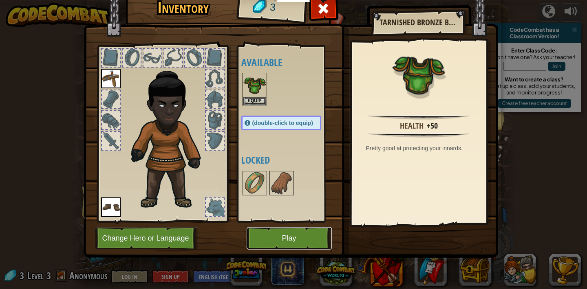
click at [312, 233] on button "Play" at bounding box center [288, 238] width 85 height 22
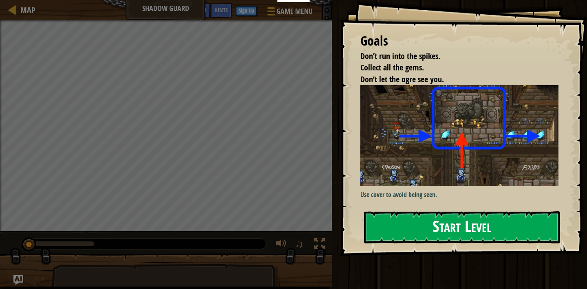
click at [424, 217] on button "Start Level" at bounding box center [462, 227] width 196 height 32
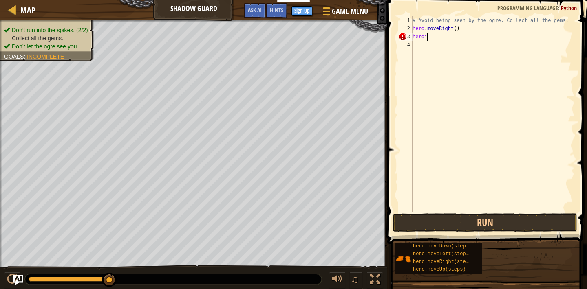
scroll to position [4, 0]
type textarea "hero."
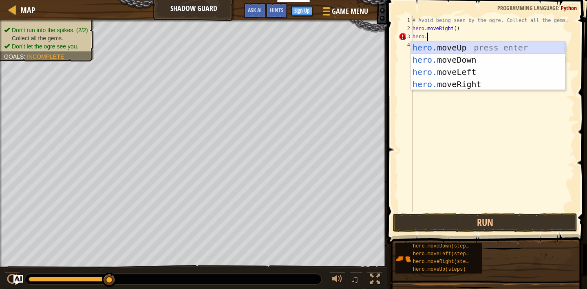
click at [504, 49] on div "hero. moveUp press enter hero. moveDown press enter hero. moveLeft press enter …" at bounding box center [488, 78] width 154 height 73
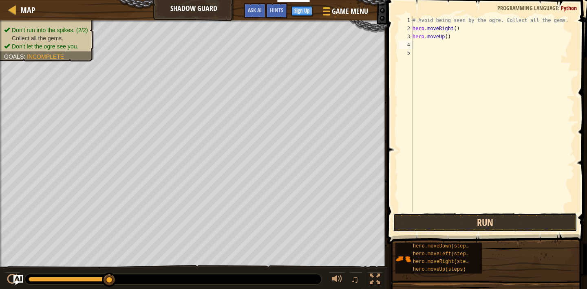
click at [492, 217] on button "Run" at bounding box center [485, 222] width 184 height 19
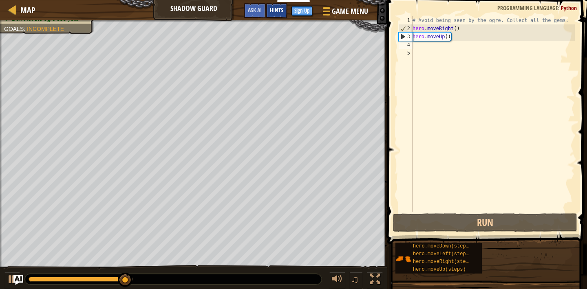
click at [284, 13] on div "Hints" at bounding box center [277, 10] width 22 height 15
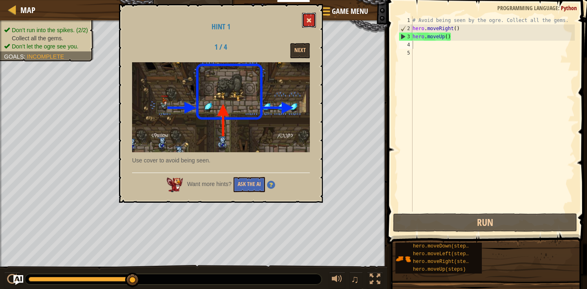
click at [310, 16] on button at bounding box center [309, 20] width 14 height 15
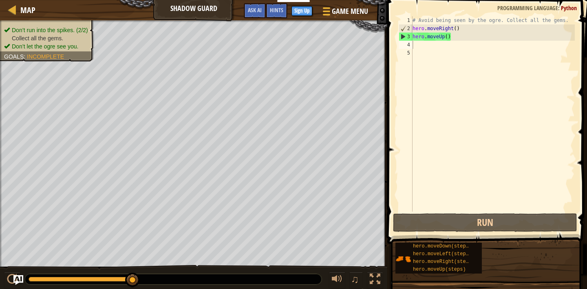
click at [310, 16] on div "Game Menu Done Sign Up Hints Ask AI" at bounding box center [306, 12] width 133 height 19
click at [128, 270] on div "♫" at bounding box center [193, 277] width 387 height 24
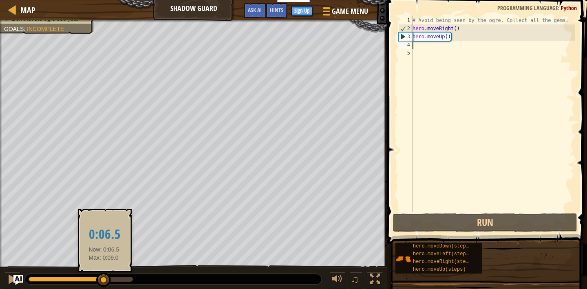
drag, startPoint x: 132, startPoint y: 281, endPoint x: 6, endPoint y: 297, distance: 126.5
click at [6, 0] on html "Educators Create Free Account School & District Solutions Teacher Toolkit Previ…" at bounding box center [293, 0] width 587 height 0
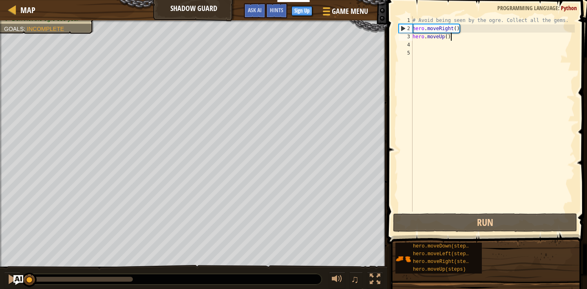
click at [473, 35] on div "# Avoid being seen by the ogre. Collect all the gems. hero . moveRight ( ) hero…" at bounding box center [493, 122] width 164 height 212
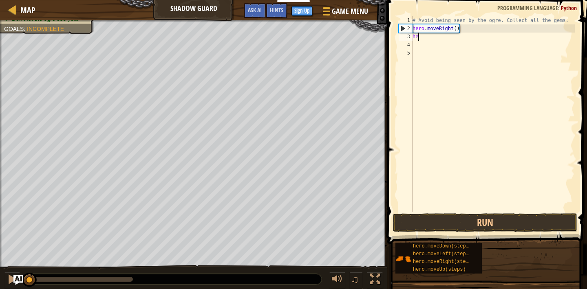
type textarea "h"
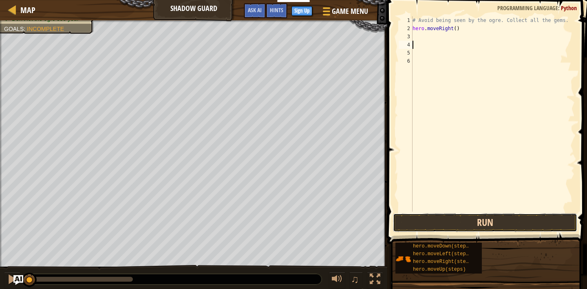
click at [528, 218] on button "Run" at bounding box center [485, 222] width 184 height 19
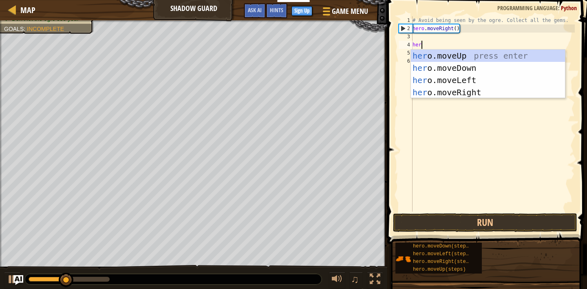
type textarea "hero"
click at [484, 79] on div "hero .moveUp press enter hero .moveDown press enter hero .moveLeft press enter …" at bounding box center [488, 86] width 154 height 73
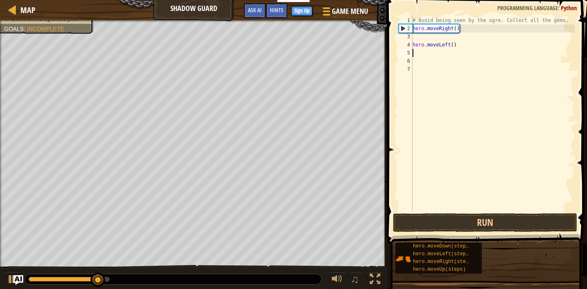
scroll to position [4, 0]
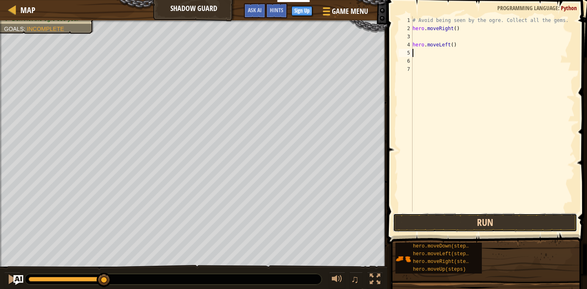
click at [521, 223] on button "Run" at bounding box center [485, 222] width 184 height 19
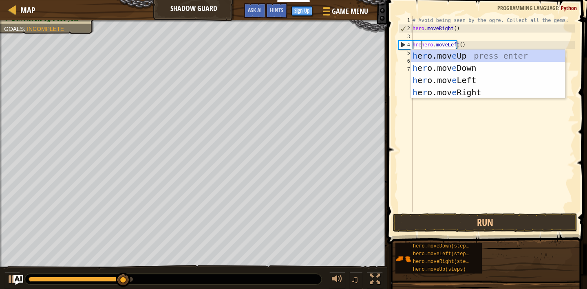
type textarea "hreohero.moveLeft()"
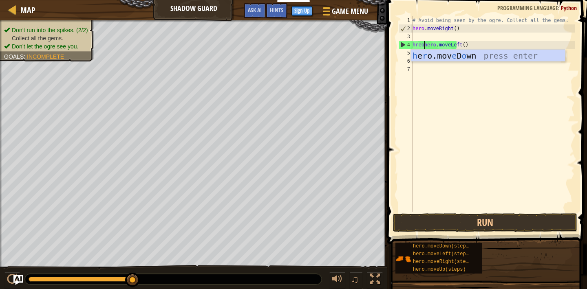
click at [523, 67] on div "# Avoid being seen by the ogre. Collect all the gems. hero . moveRight ( ) hreo…" at bounding box center [493, 122] width 164 height 212
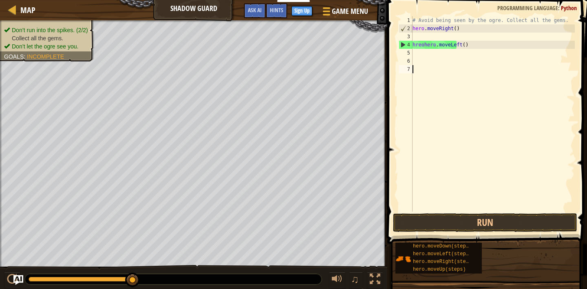
scroll to position [4, 0]
drag, startPoint x: 475, startPoint y: 180, endPoint x: 395, endPoint y: 120, distance: 99.8
click at [395, 117] on div "1 2 3 4 5 6 7 # Avoid being seen by the ogre. Collect all the gems. hero . move…" at bounding box center [486, 138] width 202 height 268
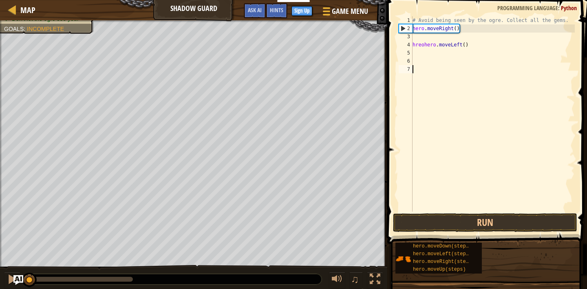
drag, startPoint x: 128, startPoint y: 283, endPoint x: 1, endPoint y: 284, distance: 126.7
click at [1, 284] on div "♫" at bounding box center [193, 277] width 387 height 24
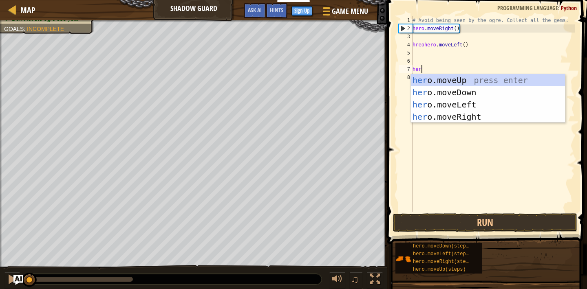
type textarea "hero"
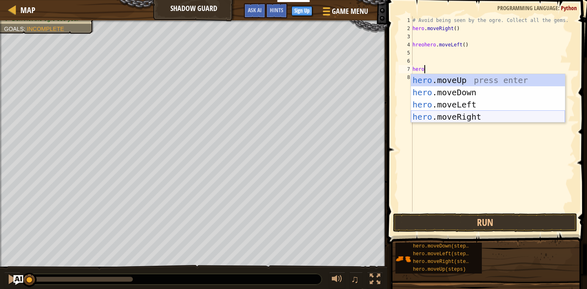
click at [503, 117] on div "hero .moveUp press enter hero .moveDown press enter hero .moveLeft press enter …" at bounding box center [488, 110] width 154 height 73
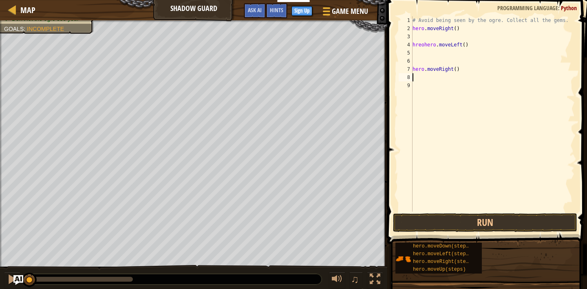
scroll to position [4, 0]
click at [489, 219] on button "Run" at bounding box center [485, 222] width 184 height 19
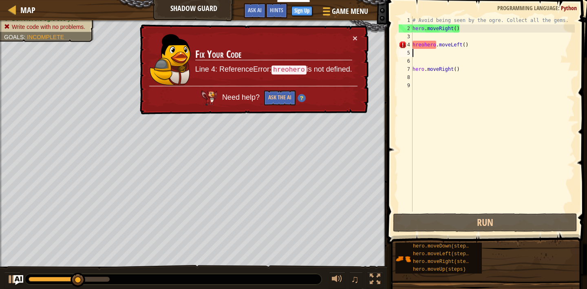
click at [501, 49] on div "# Avoid being seen by the ogre. Collect all the gems. hero . moveRight ( ) hreo…" at bounding box center [493, 122] width 164 height 212
click at [502, 45] on div "# Avoid being seen by the ogre. Collect all the gems. hero . moveRight ( ) hreo…" at bounding box center [493, 122] width 164 height 212
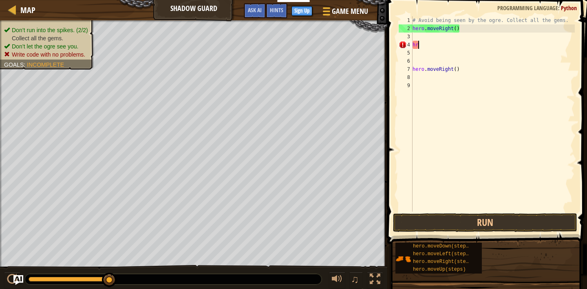
type textarea "h"
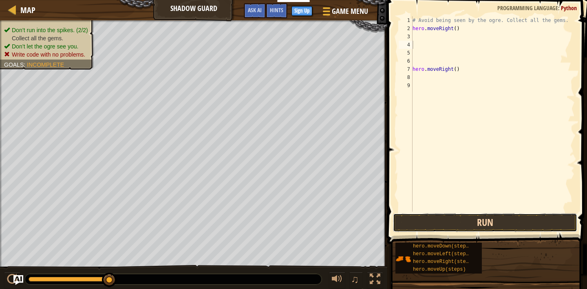
click at [487, 217] on button "Run" at bounding box center [485, 222] width 184 height 19
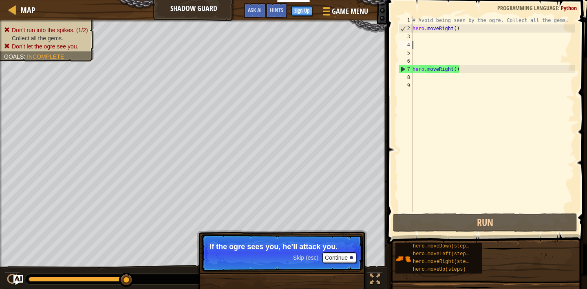
click at [458, 81] on div "# Avoid being seen by the ogre. Collect all the gems. hero . moveRight ( ) hero…" at bounding box center [493, 122] width 164 height 212
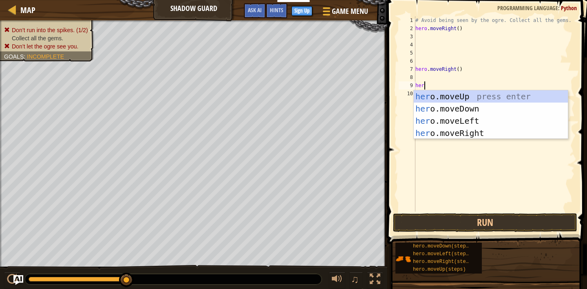
type textarea "h"
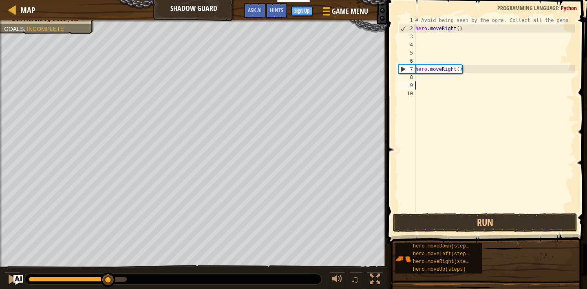
drag, startPoint x: 110, startPoint y: 279, endPoint x: 104, endPoint y: 283, distance: 7.3
click at [105, 280] on div at bounding box center [69, 279] width 80 height 5
drag, startPoint x: 104, startPoint y: 283, endPoint x: 0, endPoint y: 288, distance: 104.0
click at [0, 288] on div "♫" at bounding box center [193, 277] width 387 height 24
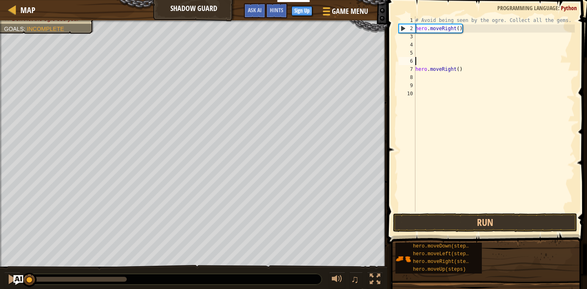
click at [481, 65] on div "# Avoid being seen by the ogre. Collect all the gems. hero . moveRight ( ) hero…" at bounding box center [494, 122] width 161 height 212
click at [474, 72] on div "# Avoid being seen by the ogre. Collect all the gems. hero . moveRight ( ) hero…" at bounding box center [494, 122] width 161 height 212
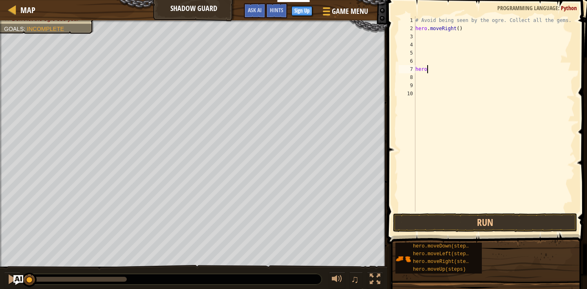
type textarea "hero."
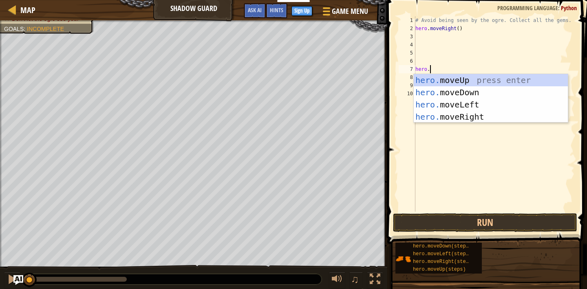
scroll to position [4, 1]
click at [506, 77] on div "hero. moveUp press enter hero. moveDown press enter hero. moveLeft press enter …" at bounding box center [491, 110] width 154 height 73
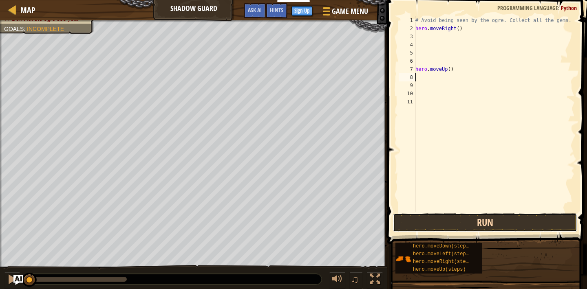
click at [509, 223] on button "Run" at bounding box center [485, 222] width 184 height 19
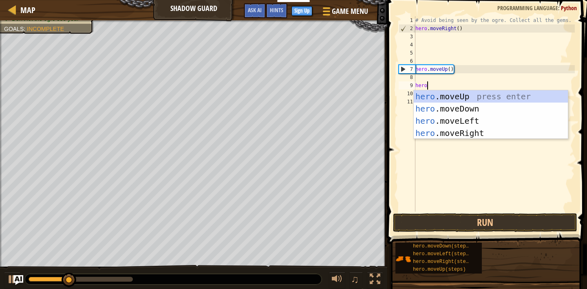
type textarea "heroo"
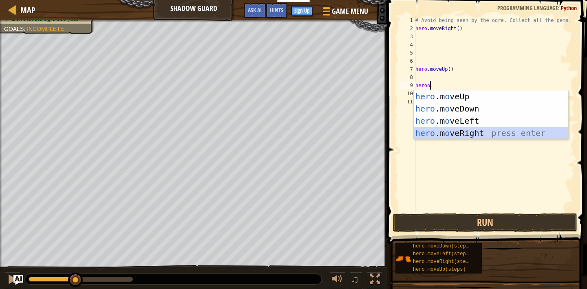
click at [496, 128] on div "hero .m o veUp press enter hero .m o veDown press enter hero .m o veLeft press …" at bounding box center [491, 126] width 154 height 73
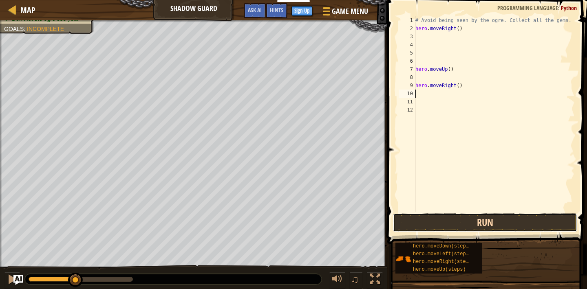
click at [514, 227] on button "Run" at bounding box center [485, 222] width 184 height 19
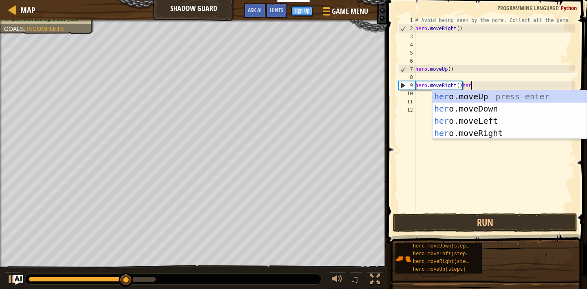
scroll to position [4, 4]
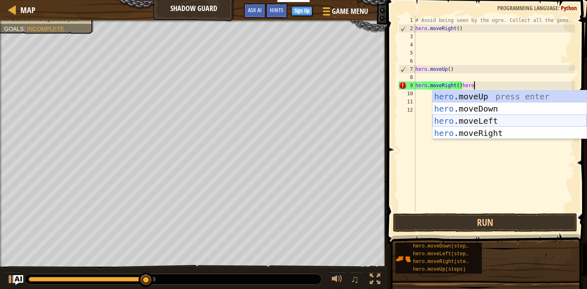
click at [531, 118] on div "hero .moveUp press enter hero .moveDown press enter hero .moveLeft press enter …" at bounding box center [509, 126] width 154 height 73
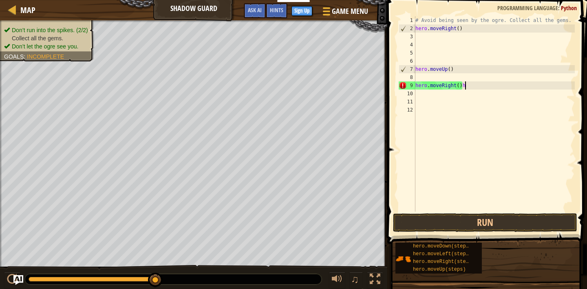
type textarea "hero.moveRight()"
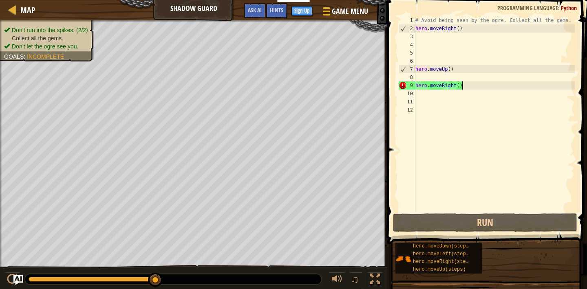
scroll to position [4, 3]
click at [474, 112] on div "# Avoid being seen by the ogre. Collect all the gems. hero . moveRight ( ) hero…" at bounding box center [494, 122] width 161 height 212
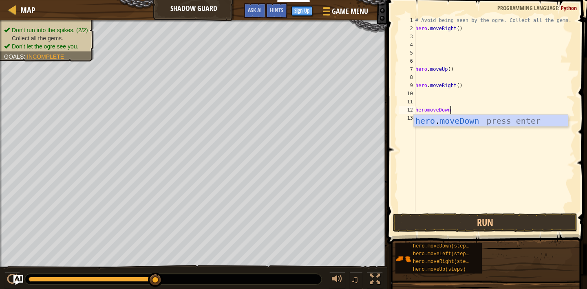
scroll to position [4, 2]
click at [537, 221] on button "Run" at bounding box center [485, 222] width 184 height 19
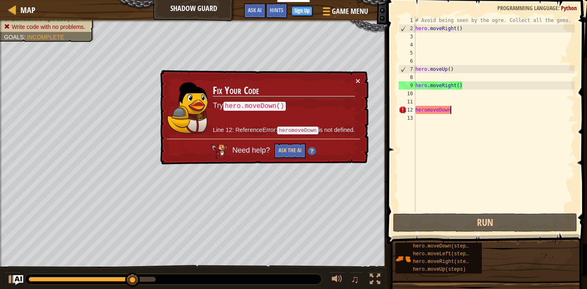
click at [362, 81] on div "× Fix Your Code Try hero.moveDown() Line 12: ReferenceError: heromoveDown is no…" at bounding box center [263, 117] width 210 height 95
click at [355, 83] on button "×" at bounding box center [357, 81] width 5 height 9
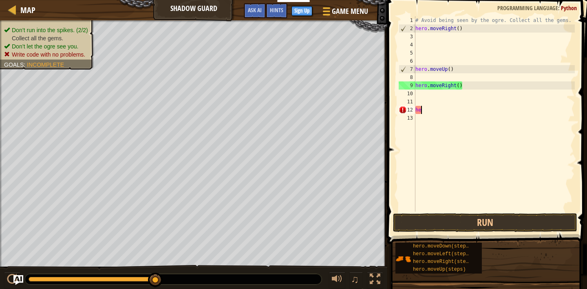
scroll to position [4, 0]
type textarea "h"
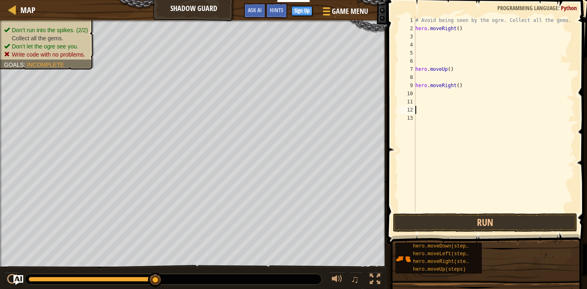
type textarea "h"
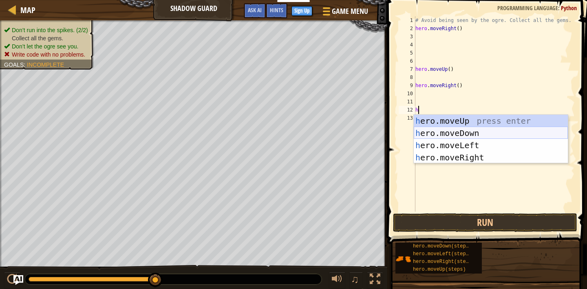
click at [533, 129] on div "h ero.moveUp press enter h ero.moveDown press enter h ero.moveLeft press enter …" at bounding box center [491, 151] width 154 height 73
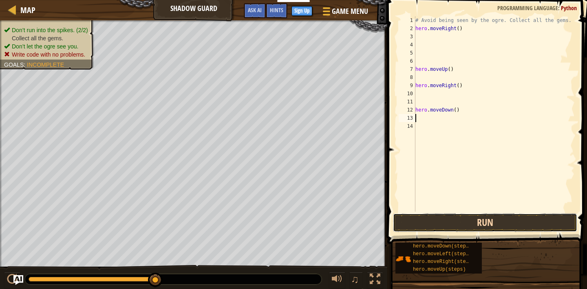
click at [488, 222] on button "Run" at bounding box center [485, 222] width 184 height 19
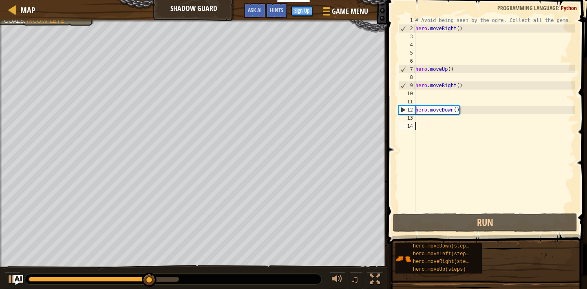
click at [467, 126] on div "# Avoid being seen by the ogre. Collect all the gems. hero . moveRight ( ) hero…" at bounding box center [494, 122] width 161 height 212
type textarea "1"
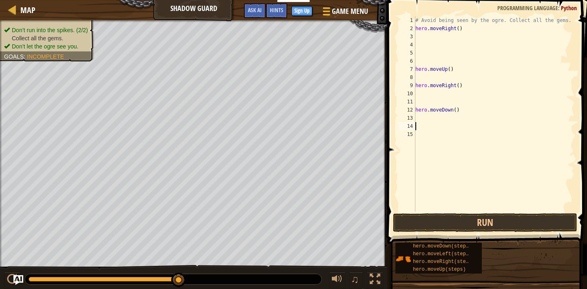
type textarea "h"
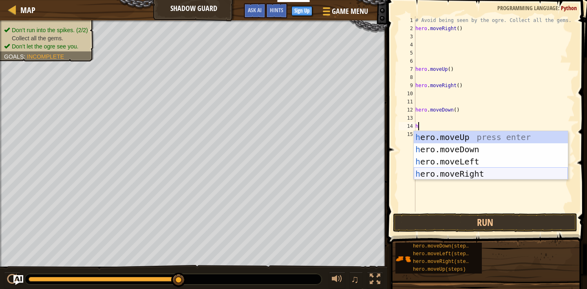
click at [502, 171] on div "h ero.moveUp press enter h ero.moveDown press enter h ero.moveLeft press enter …" at bounding box center [491, 167] width 154 height 73
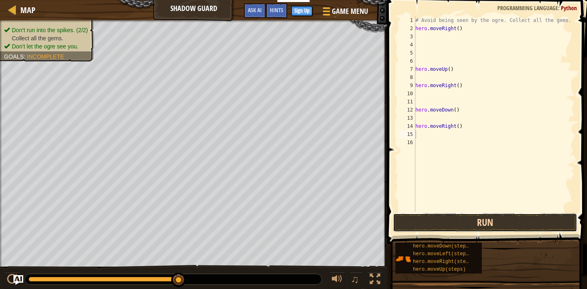
click at [473, 222] on button "Run" at bounding box center [485, 222] width 184 height 19
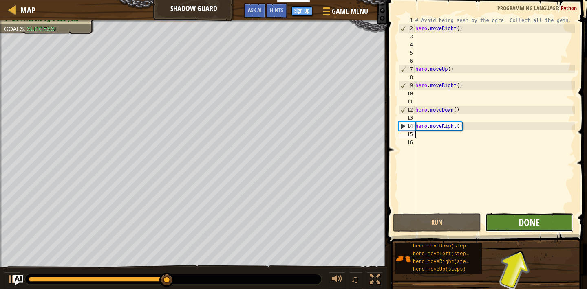
click at [521, 224] on span "Done" at bounding box center [528, 222] width 21 height 13
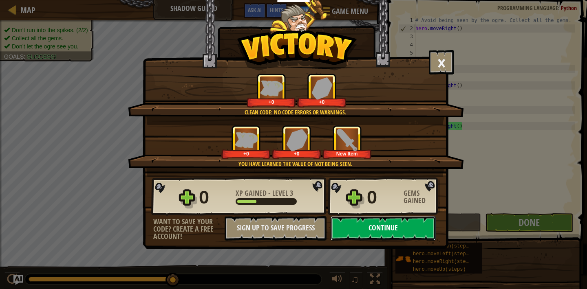
click at [423, 229] on button "Continue" at bounding box center [382, 228] width 105 height 24
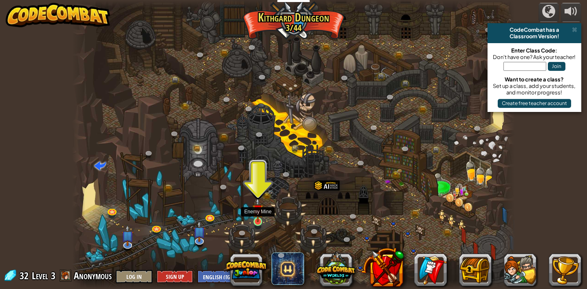
click at [257, 218] on img at bounding box center [257, 210] width 11 height 25
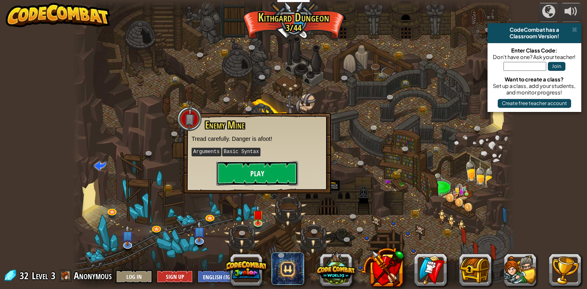
click at [264, 178] on button "Play" at bounding box center [256, 173] width 81 height 24
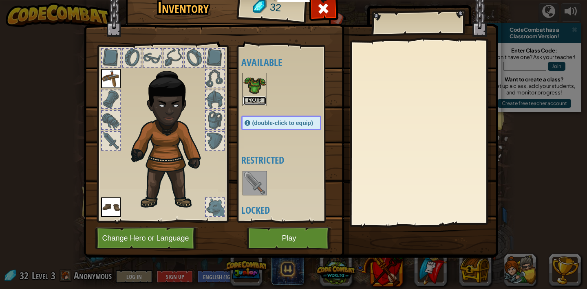
click at [250, 102] on button "Equip" at bounding box center [254, 101] width 23 height 9
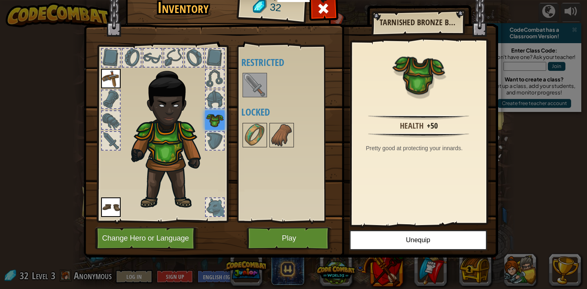
click at [267, 103] on div "Available Equip Equip Equip (double-click to equip) Restricted Locked" at bounding box center [289, 134] width 96 height 170
click at [251, 84] on img at bounding box center [254, 85] width 23 height 23
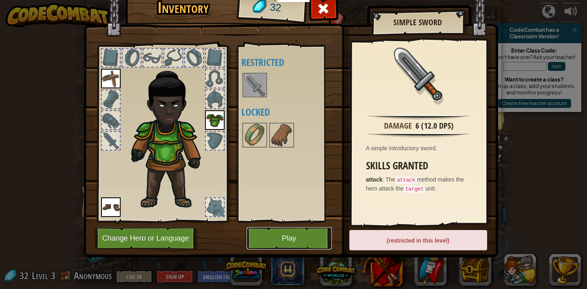
click at [288, 244] on button "Play" at bounding box center [288, 238] width 85 height 22
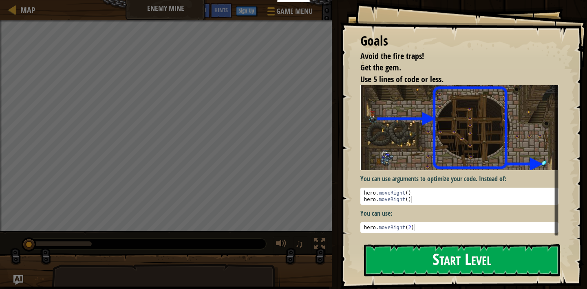
click at [458, 275] on button "Start Level" at bounding box center [462, 260] width 196 height 32
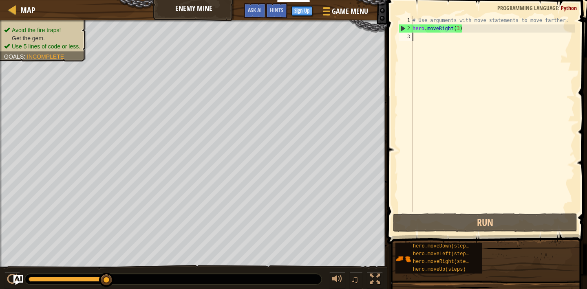
scroll to position [4, 0]
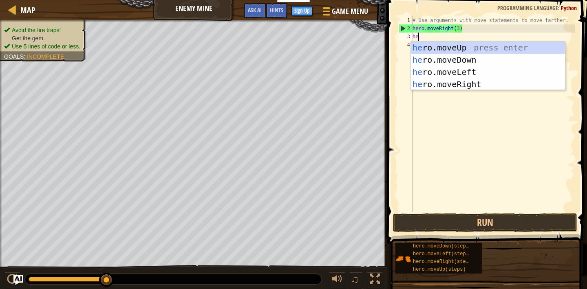
type textarea "hero"
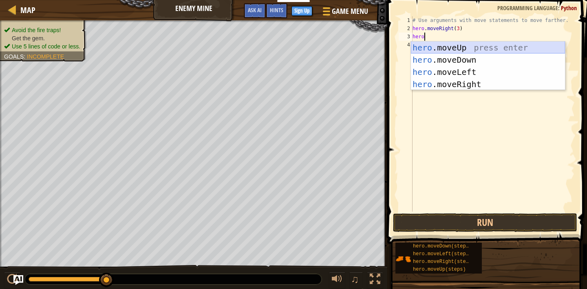
click at [474, 48] on div "hero .moveUp press enter hero .moveDown press enter hero .moveLeft press enter …" at bounding box center [488, 78] width 154 height 73
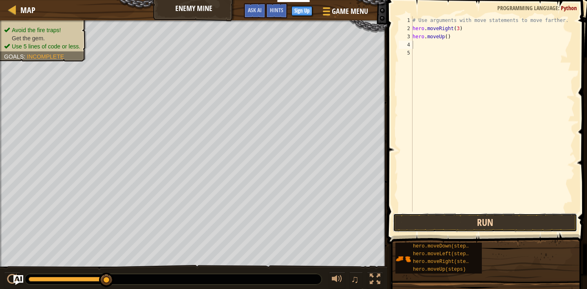
click at [453, 217] on button "Run" at bounding box center [485, 222] width 184 height 19
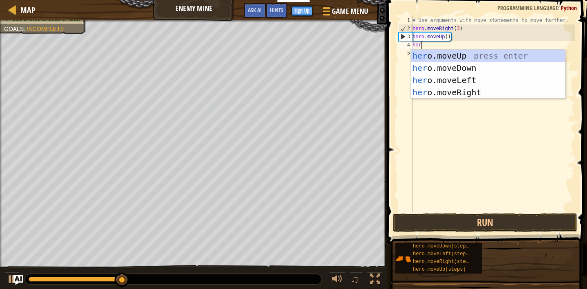
type textarea "hero"
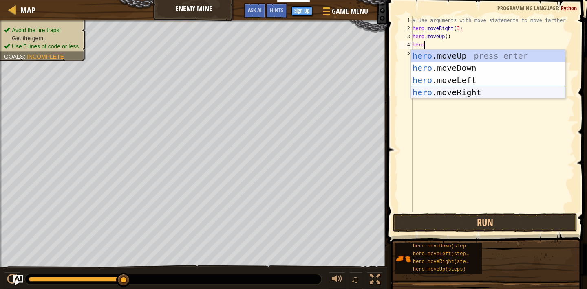
click at [500, 96] on div "hero .moveUp press enter hero .moveDown press enter hero .moveLeft press enter …" at bounding box center [488, 86] width 154 height 73
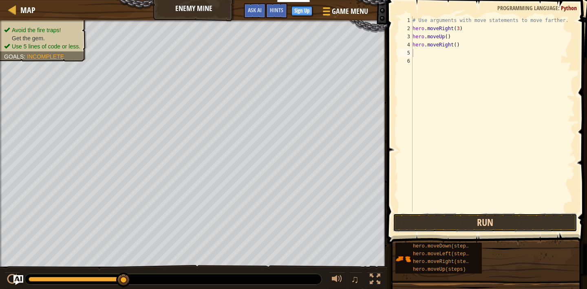
click at [466, 217] on button "Run" at bounding box center [485, 222] width 184 height 19
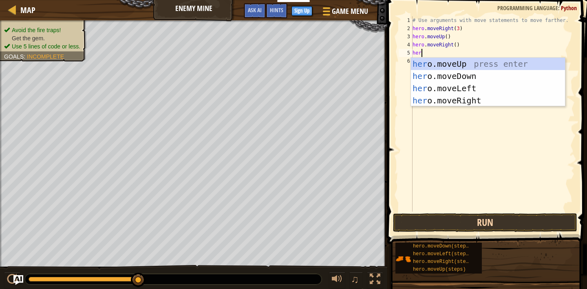
type textarea "hero"
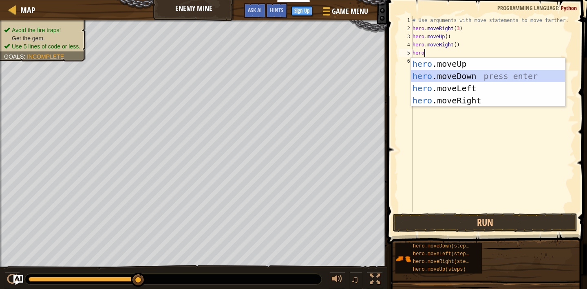
click at [495, 74] on div "hero .moveUp press enter hero .moveDown press enter hero .moveLeft press enter …" at bounding box center [488, 94] width 154 height 73
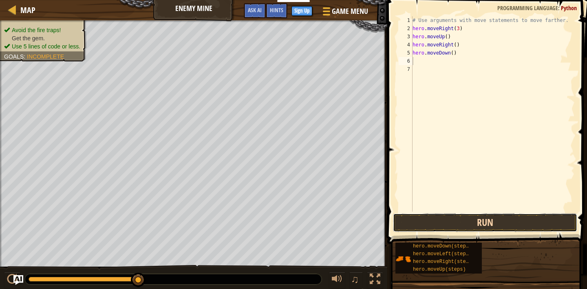
click at [471, 224] on button "Run" at bounding box center [485, 222] width 184 height 19
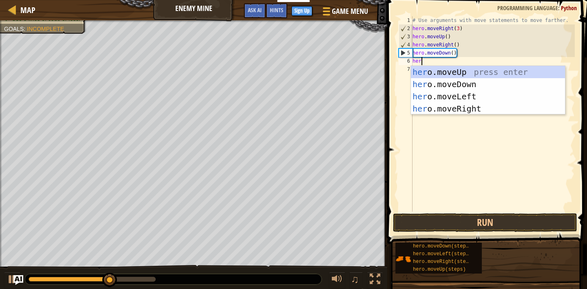
type textarea "hero"
click at [487, 84] on div "hero .moveUp press enter hero .moveDown press enter hero .moveLeft press enter …" at bounding box center [488, 102] width 154 height 73
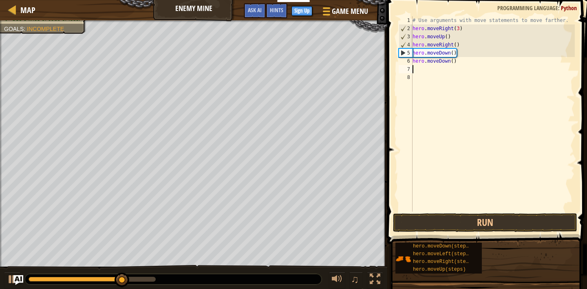
scroll to position [4, 0]
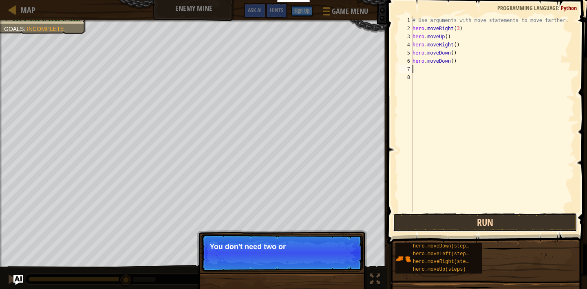
click at [477, 225] on button "Run" at bounding box center [485, 222] width 184 height 19
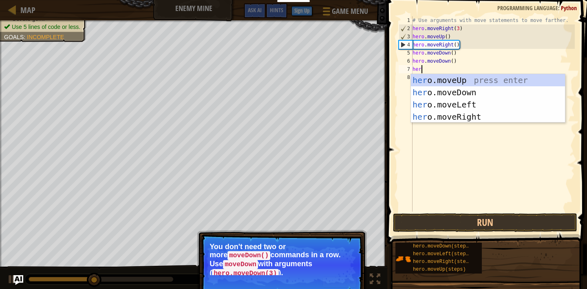
type textarea "hero"
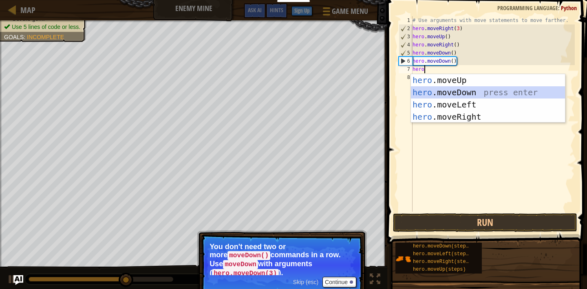
click at [516, 90] on div "hero .moveUp press enter hero .moveDown press enter hero .moveLeft press enter …" at bounding box center [488, 110] width 154 height 73
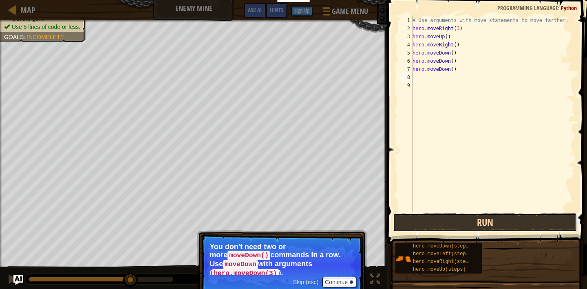
click at [485, 217] on button "Run" at bounding box center [485, 222] width 184 height 19
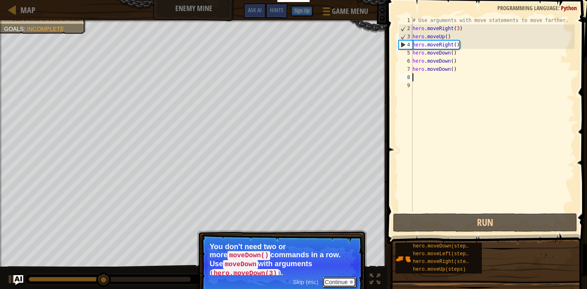
click at [345, 277] on button "Continue" at bounding box center [339, 282] width 34 height 11
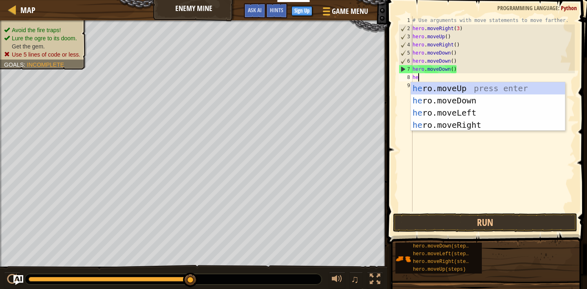
scroll to position [4, 0]
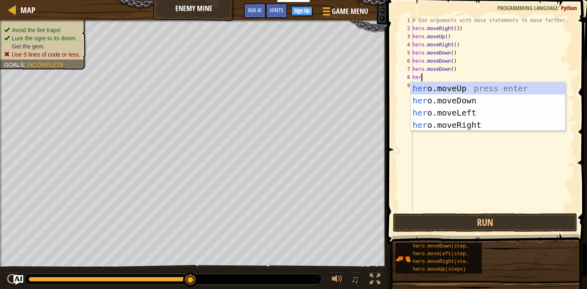
type textarea "hero"
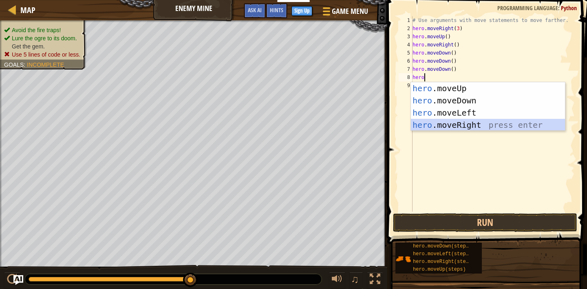
click at [453, 123] on div "hero .moveUp press enter hero .moveDown press enter hero .moveLeft press enter …" at bounding box center [488, 118] width 154 height 73
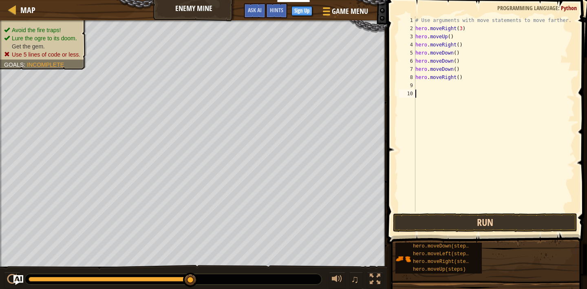
drag, startPoint x: 453, startPoint y: 123, endPoint x: 461, endPoint y: 229, distance: 105.8
click at [461, 229] on div "1 2 3 4 5 6 7 8 9 10 # Use arguments with move statements to move farther. hero…" at bounding box center [486, 138] width 202 height 268
click at [461, 229] on button "Run" at bounding box center [485, 222] width 184 height 19
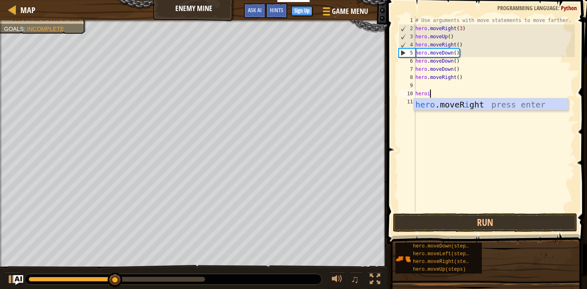
scroll to position [4, 1]
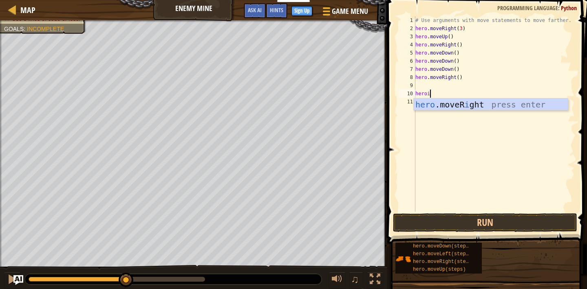
type textarea "hero"
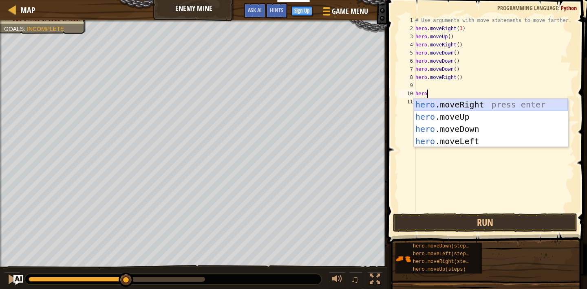
click at [489, 106] on div "hero .moveRight press enter hero .moveUp press enter hero .moveDown press enter…" at bounding box center [491, 135] width 154 height 73
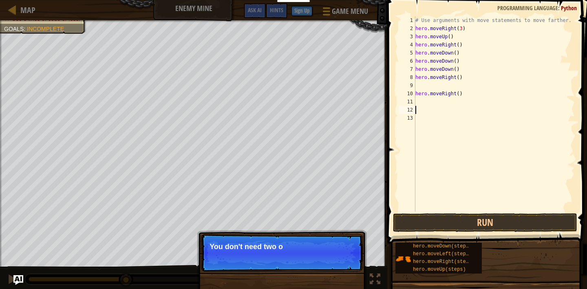
click at [500, 212] on span at bounding box center [488, 110] width 206 height 268
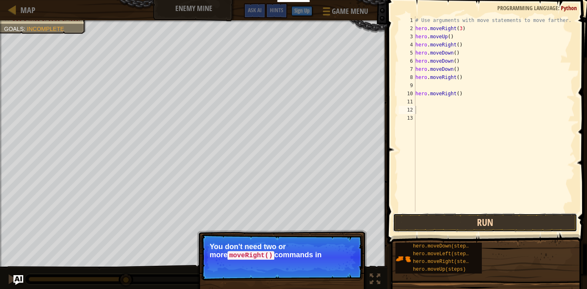
click at [501, 225] on button "Run" at bounding box center [485, 222] width 184 height 19
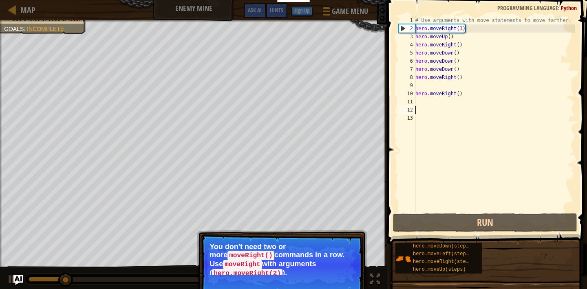
click at [335, 261] on p "You don't need two or more moveRight() commands in a row. Use moveRight with ar…" at bounding box center [281, 259] width 145 height 33
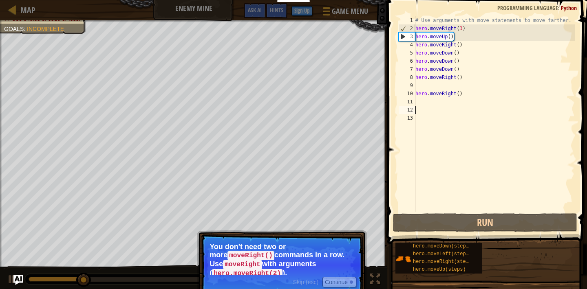
click at [349, 231] on div "Skip (esc) Continue You don't need two or more moveRight() commands in a row. U…" at bounding box center [282, 290] width 170 height 121
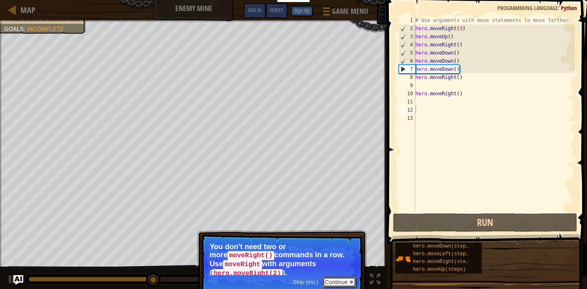
click at [341, 284] on button "Continue" at bounding box center [339, 282] width 34 height 11
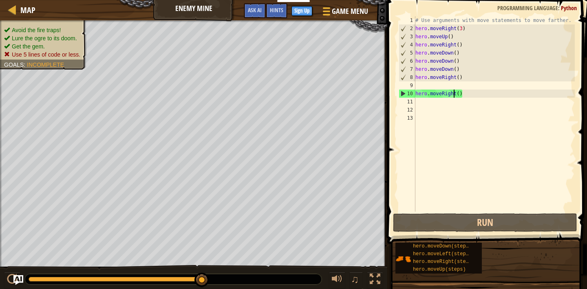
click at [454, 94] on div "# Use arguments with move statements to move farther. hero . moveRight ( 3 ) he…" at bounding box center [494, 122] width 161 height 212
click at [459, 94] on div "# Use arguments with move statements to move farther. hero . moveRight ( 3 ) he…" at bounding box center [494, 122] width 161 height 212
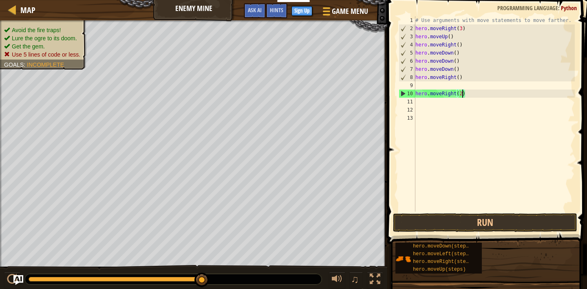
scroll to position [4, 4]
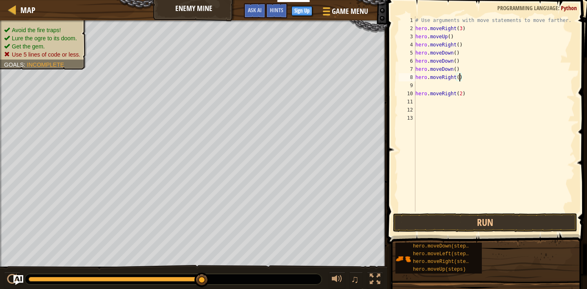
click at [458, 77] on div "# Use arguments with move statements to move farther. hero . moveRight ( 3 ) he…" at bounding box center [494, 122] width 161 height 212
click at [456, 76] on div "# Use arguments with move statements to move farther. hero . moveRight ( 3 ) he…" at bounding box center [494, 122] width 161 height 212
click at [456, 71] on div "# Use arguments with move statements to move farther. hero . moveRight ( 3 ) he…" at bounding box center [494, 122] width 161 height 212
click at [458, 62] on div "# Use arguments with move statements to move farther. hero . moveRight ( 3 ) he…" at bounding box center [494, 122] width 161 height 212
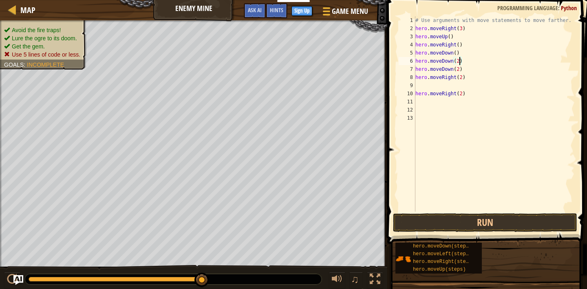
click at [457, 53] on div "# Use arguments with move statements to move farther. hero . moveRight ( 3 ) he…" at bounding box center [494, 122] width 161 height 212
click at [458, 46] on div "# Use arguments with move statements to move farther. hero . moveRight ( 3 ) he…" at bounding box center [494, 122] width 161 height 212
click at [450, 33] on div "# Use arguments with move statements to move farther. hero . moveRight ( 3 ) he…" at bounding box center [494, 122] width 161 height 212
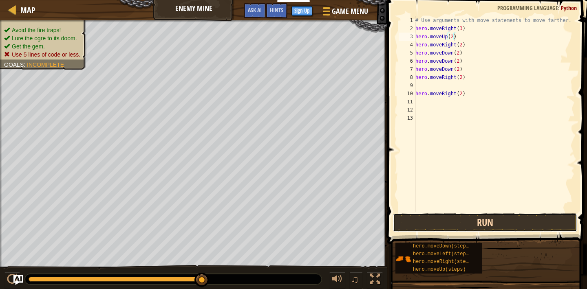
click at [507, 214] on button "Run" at bounding box center [485, 222] width 184 height 19
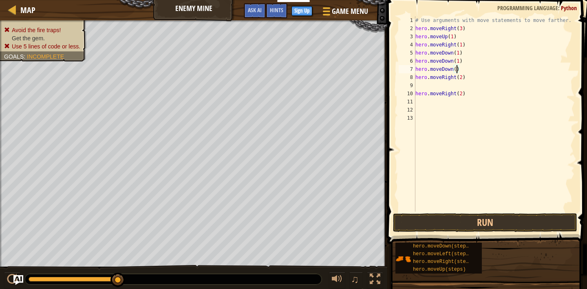
scroll to position [4, 3]
type textarea "hero.moveRight(1)"
type textarea "hero.moveRight(2)"
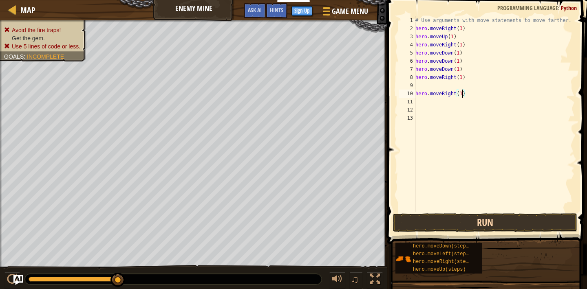
type textarea "hero.moveRight(1)"
click at [532, 221] on button "Run" at bounding box center [485, 222] width 184 height 19
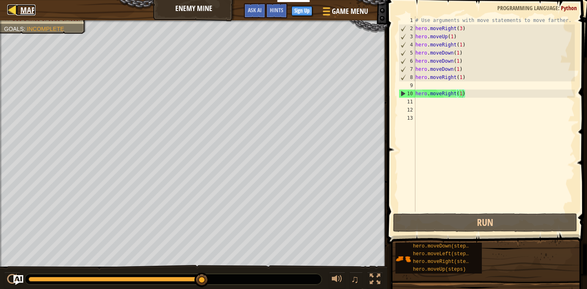
click at [22, 11] on span "Map" at bounding box center [27, 9] width 15 height 11
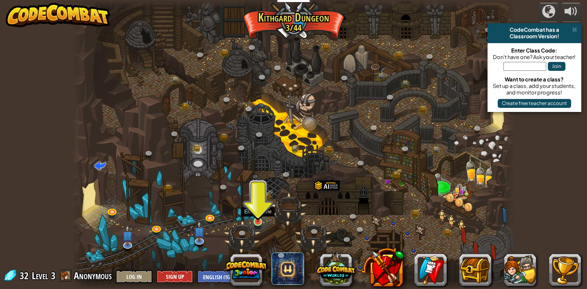
click at [262, 213] on img at bounding box center [257, 210] width 11 height 25
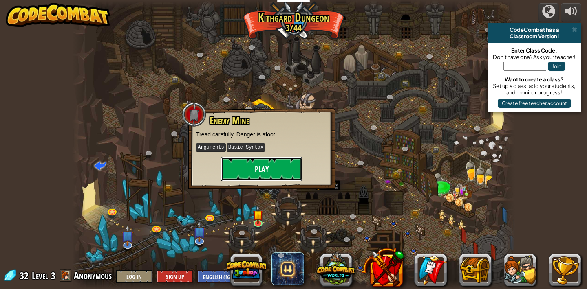
click at [269, 167] on button "Play" at bounding box center [261, 169] width 81 height 24
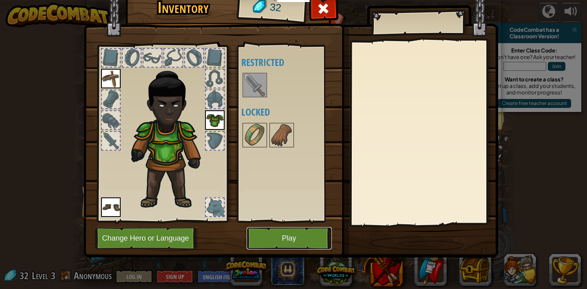
click at [267, 238] on button "Play" at bounding box center [288, 238] width 85 height 22
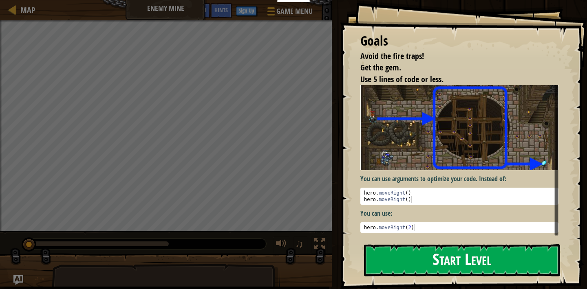
click at [406, 255] on button "Start Level" at bounding box center [462, 260] width 196 height 32
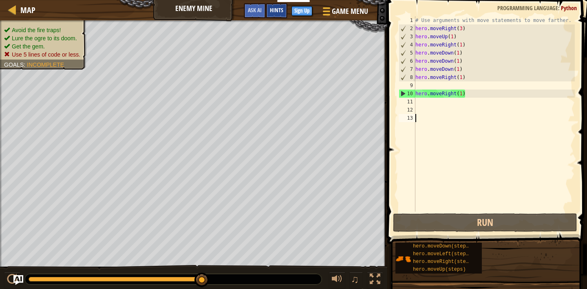
click at [274, 15] on div "Hints" at bounding box center [277, 10] width 22 height 15
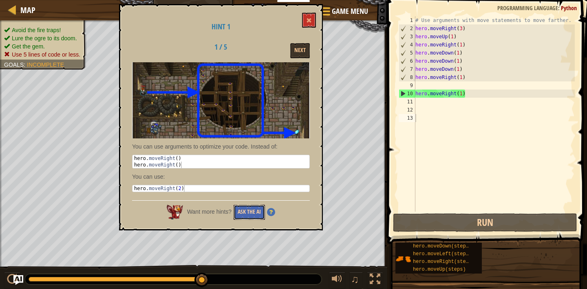
click at [245, 211] on button "Ask the AI" at bounding box center [248, 212] width 31 height 15
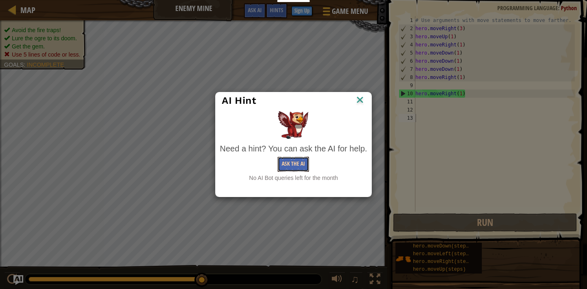
click at [294, 162] on button "Ask the AI" at bounding box center [292, 164] width 31 height 15
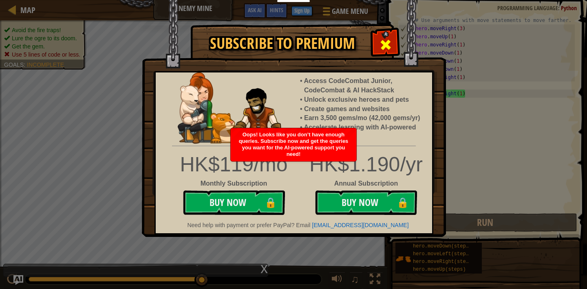
click at [390, 48] on span at bounding box center [385, 44] width 13 height 13
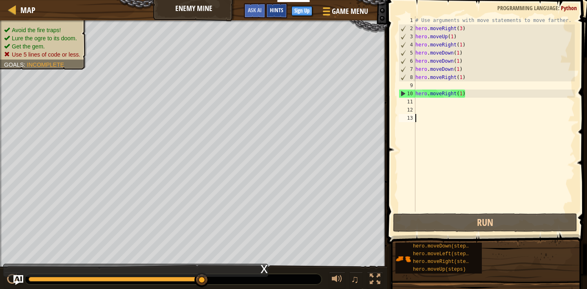
click at [273, 12] on span "Hints" at bounding box center [276, 10] width 13 height 8
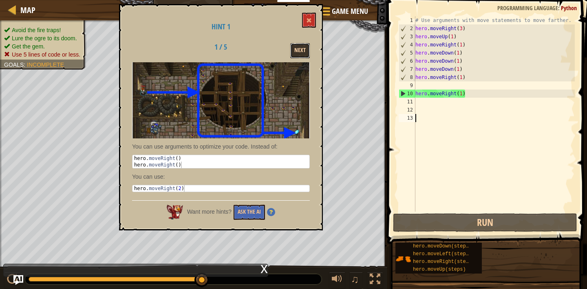
click at [299, 48] on button "Next" at bounding box center [300, 50] width 20 height 15
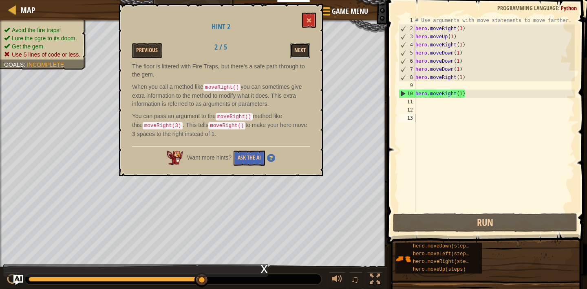
click at [295, 50] on button "Next" at bounding box center [300, 50] width 20 height 15
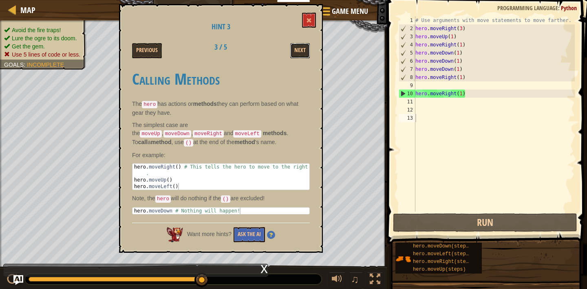
click at [295, 50] on button "Next" at bounding box center [300, 50] width 20 height 15
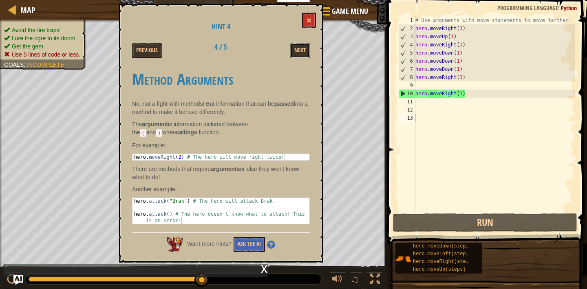
click at [295, 50] on button "Next" at bounding box center [300, 50] width 20 height 15
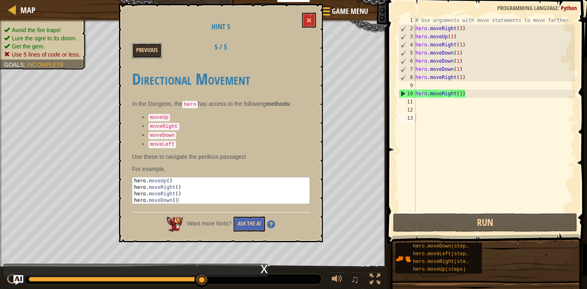
click at [140, 49] on button "Previous" at bounding box center [147, 50] width 30 height 15
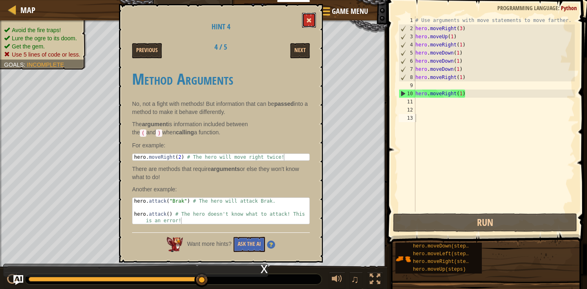
click at [306, 19] on button at bounding box center [309, 20] width 14 height 15
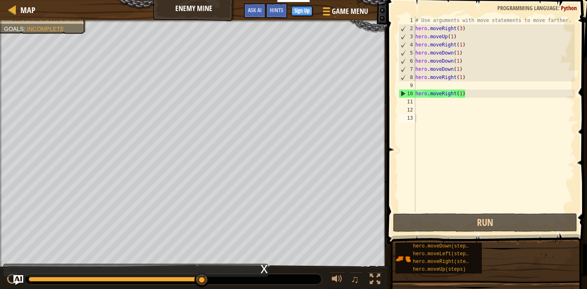
type textarea "hero.moveRight(1)"
drag, startPoint x: 480, startPoint y: 97, endPoint x: 403, endPoint y: 95, distance: 77.0
click at [402, 95] on div "hero.moveRight(1) 1 2 3 4 5 6 7 8 9 10 11 12 13 # Use arguments with move state…" at bounding box center [486, 114] width 178 height 196
click at [471, 90] on div "# Use arguments with move statements to move farther. hero . moveRight ( 3 ) he…" at bounding box center [494, 122] width 161 height 212
click at [462, 87] on div "# Use arguments with move statements to move farther. hero . moveRight ( 3 ) he…" at bounding box center [494, 122] width 161 height 212
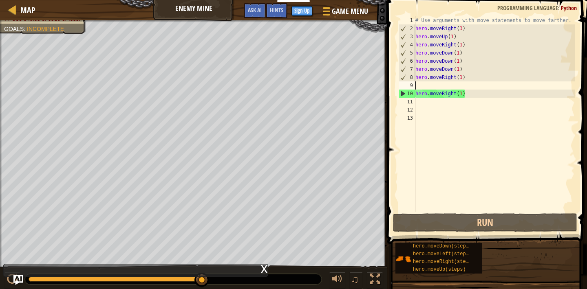
type textarea "h"
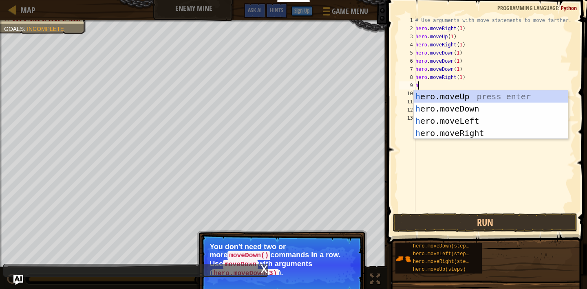
click at [458, 190] on div "# Use arguments with move statements to move farther. hero . moveRight ( 3 ) he…" at bounding box center [494, 122] width 161 height 212
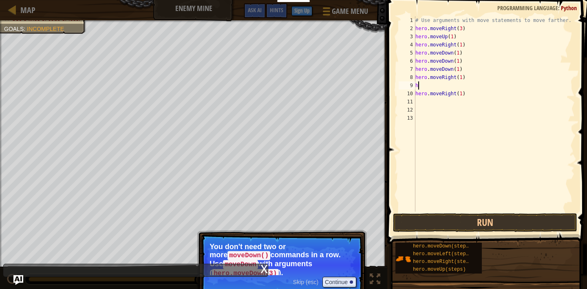
click at [435, 87] on div "# Use arguments with move statements to move farther. hero . moveRight ( 3 ) he…" at bounding box center [494, 122] width 161 height 212
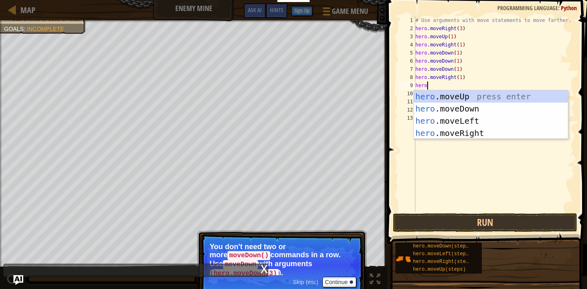
type textarea "hero."
click at [461, 97] on div "hero. moveUp press enter hero. moveDown press enter hero. moveLeft press enter …" at bounding box center [491, 126] width 154 height 73
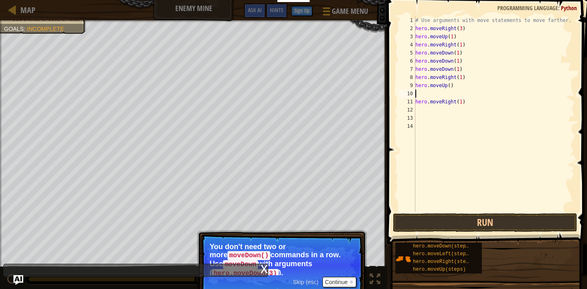
click at [451, 84] on div "# Use arguments with move statements to move farther. hero . moveRight ( 3 ) he…" at bounding box center [494, 122] width 161 height 212
click at [448, 84] on div "# Use arguments with move statements to move farther. hero . moveRight ( 3 ) he…" at bounding box center [494, 122] width 161 height 212
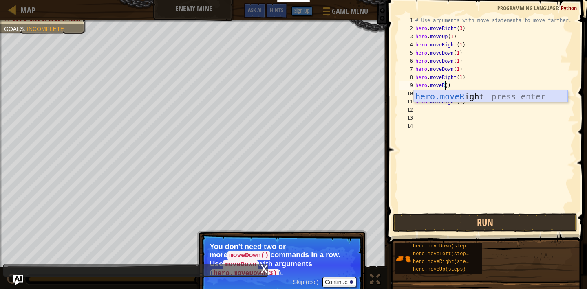
click at [457, 94] on div "hero.moveR ight press enter" at bounding box center [491, 108] width 154 height 37
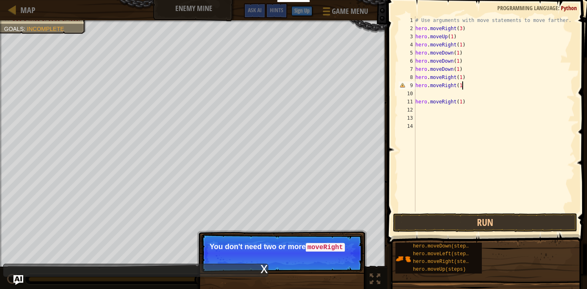
type textarea "hero.moveRight(1)"
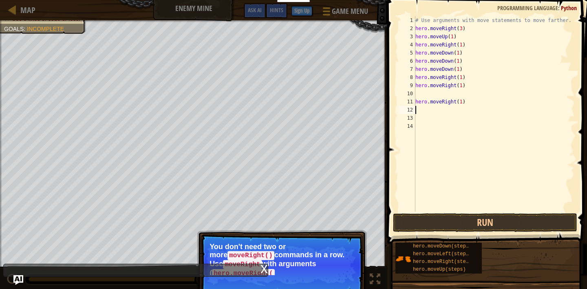
drag, startPoint x: 472, startPoint y: 107, endPoint x: 407, endPoint y: 108, distance: 64.8
click at [407, 108] on div "hero.moveRight(1) 1 2 3 4 5 6 7 8 9 10 11 12 13 14 # Use arguments with move st…" at bounding box center [486, 114] width 178 height 196
click at [422, 106] on div "# Use arguments with move statements to move farther. hero . moveRight ( 3 ) he…" at bounding box center [494, 122] width 161 height 212
type textarea "hero.moveRight(1)"
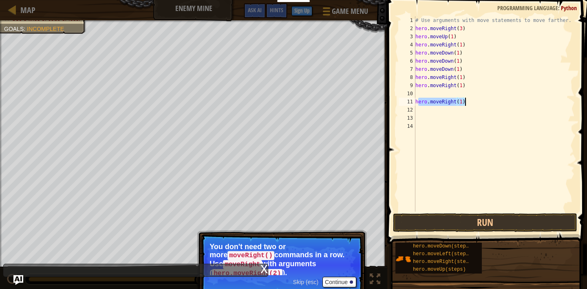
drag, startPoint x: 418, startPoint y: 105, endPoint x: 472, endPoint y: 105, distance: 53.4
click at [472, 105] on div "# Use arguments with move statements to move farther. hero . moveRight ( 3 ) he…" at bounding box center [494, 122] width 161 height 212
click at [425, 94] on div "# Use arguments with move statements to move farther. hero . moveRight ( 3 ) he…" at bounding box center [494, 122] width 161 height 212
drag, startPoint x: 479, startPoint y: 105, endPoint x: 398, endPoint y: 106, distance: 80.7
click at [398, 106] on div "1 2 3 4 5 6 7 8 9 10 11 12 13 14 # Use arguments with move statements to move f…" at bounding box center [486, 114] width 178 height 196
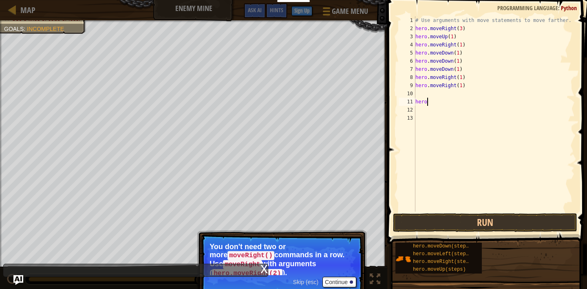
type textarea "h"
click at [437, 96] on div "# Use arguments with move statements to move farther. hero . moveRight ( 3 ) he…" at bounding box center [494, 122] width 161 height 212
click at [454, 224] on button "Run" at bounding box center [485, 222] width 184 height 19
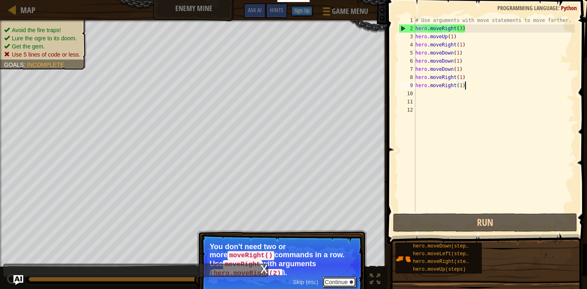
click at [334, 284] on button "Continue" at bounding box center [339, 282] width 34 height 11
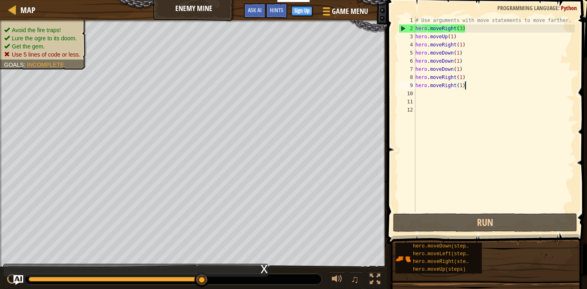
scroll to position [4, 4]
click at [459, 54] on div "# Use arguments with move statements to move farther. hero . moveRight ( 3 ) he…" at bounding box center [494, 122] width 161 height 212
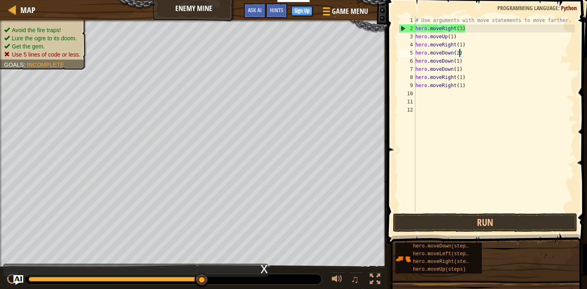
scroll to position [4, 3]
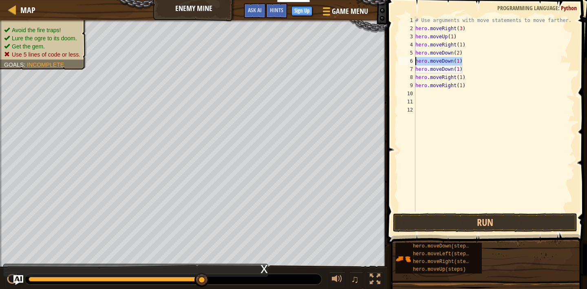
drag, startPoint x: 468, startPoint y: 59, endPoint x: 411, endPoint y: 59, distance: 56.6
click at [411, 59] on div "hero.moveDown(2) 1 2 3 4 5 6 7 8 9 10 11 12 # Use arguments with move statement…" at bounding box center [486, 114] width 178 height 196
type textarea "hero.moveDown(1)"
click at [462, 77] on div "# Use arguments with move statements to move farther. hero . moveRight ( 3 ) he…" at bounding box center [494, 122] width 161 height 212
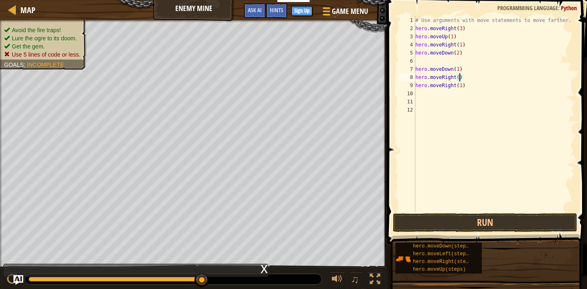
type textarea "hero.moveRight(2)"
drag, startPoint x: 473, startPoint y: 90, endPoint x: 418, endPoint y: 90, distance: 54.6
click at [418, 90] on div "# Use arguments with move statements to move farther. hero . moveRight ( 3 ) he…" at bounding box center [494, 122] width 161 height 212
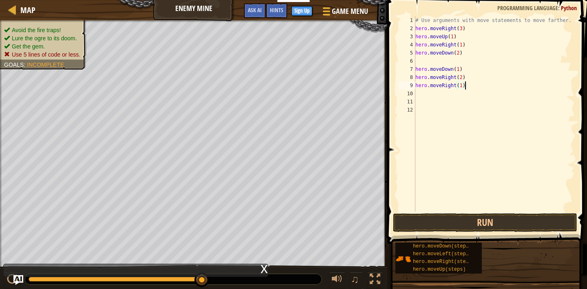
click at [466, 87] on div "# Use arguments with move statements to move farther. hero . moveRight ( 3 ) he…" at bounding box center [494, 122] width 161 height 212
type textarea "hero.moveRight(1)"
drag, startPoint x: 466, startPoint y: 87, endPoint x: 392, endPoint y: 86, distance: 74.6
click at [392, 86] on div "hero.moveRight(1) 1 2 3 4 5 6 7 8 9 10 11 12 # Use arguments with move statemen…" at bounding box center [486, 138] width 202 height 268
click at [423, 61] on div "# Use arguments with move statements to move farther. hero . moveRight ( 3 ) he…" at bounding box center [494, 122] width 161 height 212
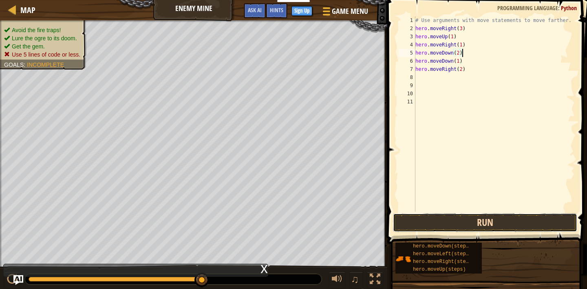
click at [473, 224] on button "Run" at bounding box center [485, 222] width 184 height 19
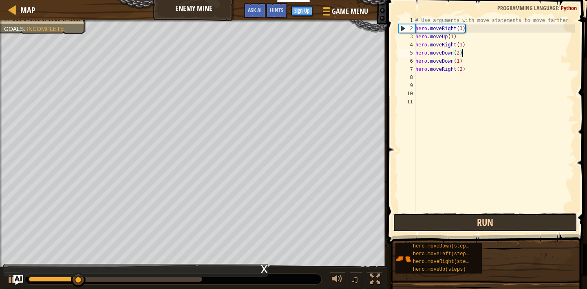
click at [473, 217] on button "Run" at bounding box center [485, 222] width 184 height 19
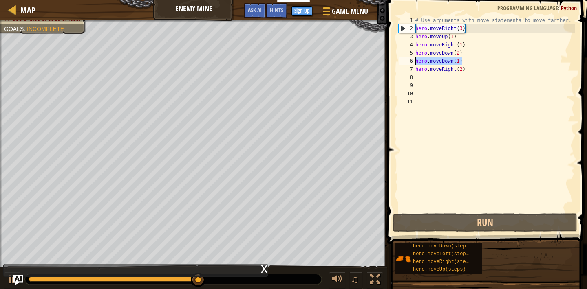
drag, startPoint x: 463, startPoint y: 62, endPoint x: 399, endPoint y: 62, distance: 63.6
click at [399, 62] on div "hero.moveDown(2) 1 2 3 4 5 6 7 8 9 10 11 # Use arguments with move statements t…" at bounding box center [486, 114] width 178 height 196
type textarea "hero.moveDown(1)"
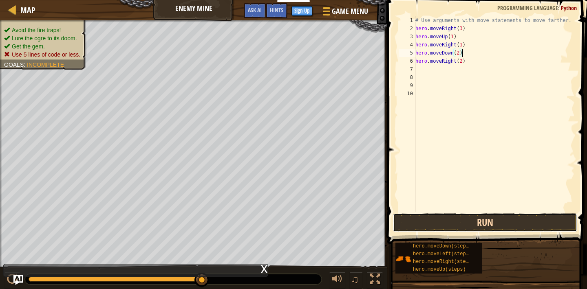
click at [467, 231] on button "Run" at bounding box center [485, 222] width 184 height 19
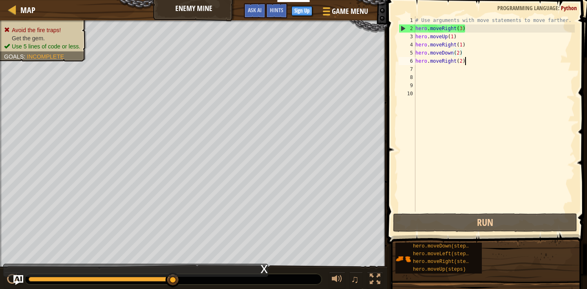
click at [476, 65] on div "# Use arguments with move statements to move farther. hero . moveRight ( 3 ) he…" at bounding box center [494, 122] width 161 height 212
click at [460, 51] on div "# Use arguments with move statements to move farther. hero . moveRight ( 3 ) he…" at bounding box center [494, 122] width 161 height 212
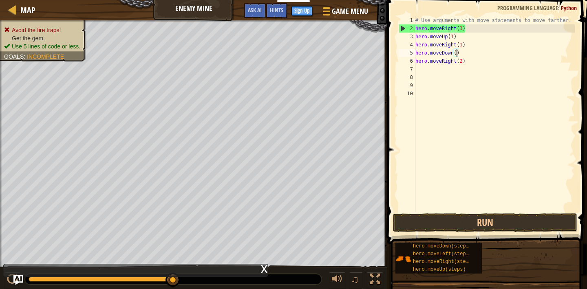
scroll to position [4, 3]
click at [461, 62] on div "# Use arguments with move statements to move farther. hero . moveRight ( 3 ) he…" at bounding box center [494, 122] width 161 height 212
type textarea "hero.moveRight(2)"
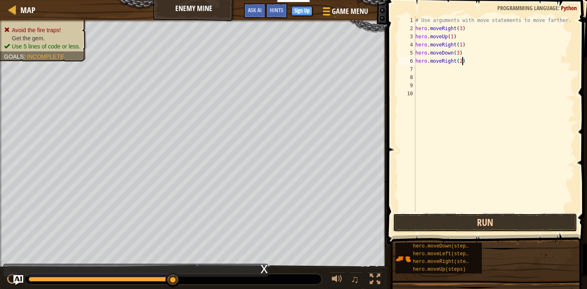
click at [527, 222] on button "Run" at bounding box center [485, 222] width 184 height 19
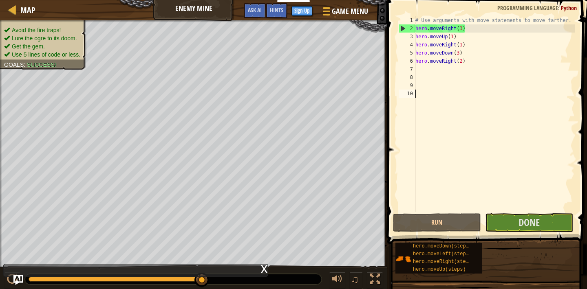
click at [524, 211] on div "# Use arguments with move statements to move farther. hero . moveRight ( 3 ) he…" at bounding box center [494, 122] width 161 height 212
click at [528, 224] on span "Done" at bounding box center [528, 222] width 21 height 13
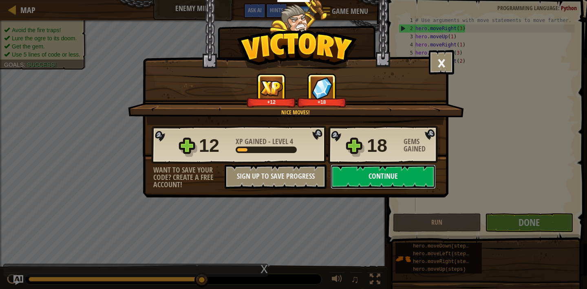
click at [382, 181] on button "Continue" at bounding box center [382, 177] width 105 height 24
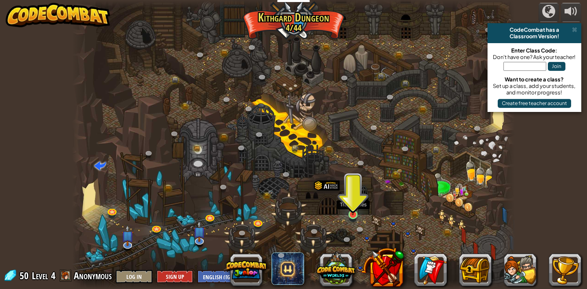
click at [351, 212] on img at bounding box center [352, 202] width 11 height 25
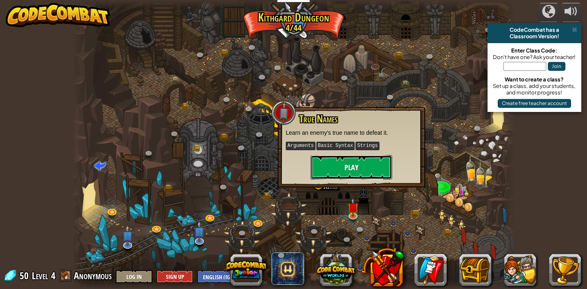
click at [363, 168] on button "Play" at bounding box center [350, 167] width 81 height 24
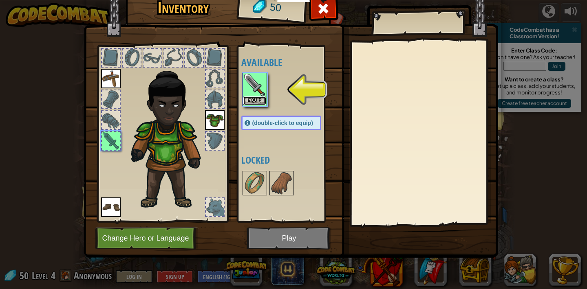
click at [247, 102] on button "Equip" at bounding box center [254, 101] width 23 height 9
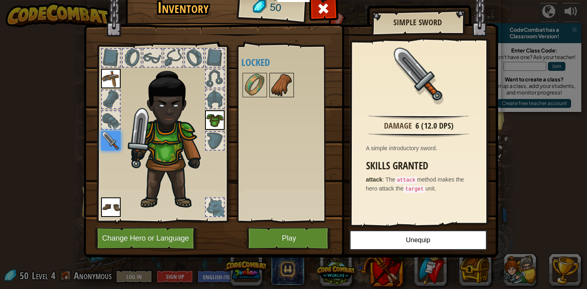
click at [279, 88] on img at bounding box center [281, 85] width 23 height 23
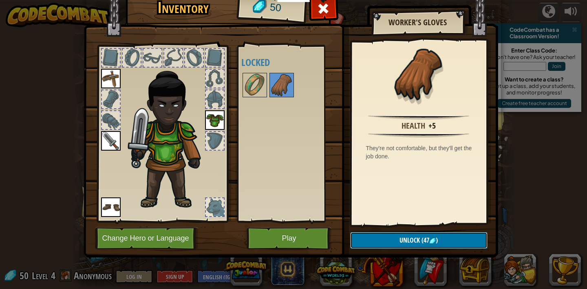
click at [437, 247] on button "Unlock (47 )" at bounding box center [418, 240] width 137 height 17
click at [412, 250] on img at bounding box center [291, 110] width 414 height 296
click at [415, 244] on button "Unlock" at bounding box center [418, 240] width 137 height 17
click at [415, 244] on button "Confirm" at bounding box center [418, 240] width 137 height 17
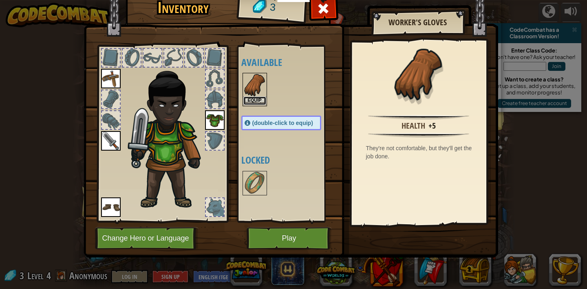
click at [253, 97] on button "Equip" at bounding box center [254, 101] width 23 height 9
